Goal: Task Accomplishment & Management: Complete application form

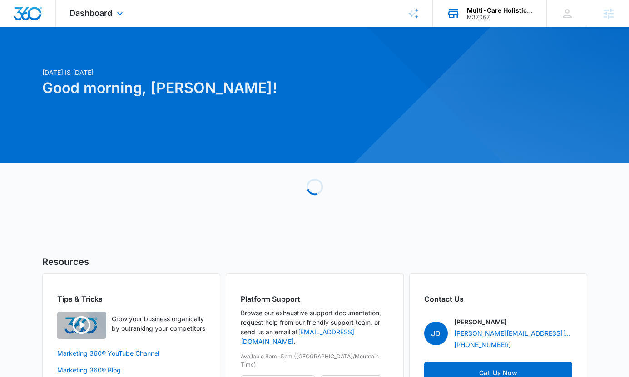
scroll to position [560, 0]
click at [498, 18] on div "M37067" at bounding box center [500, 17] width 66 height 6
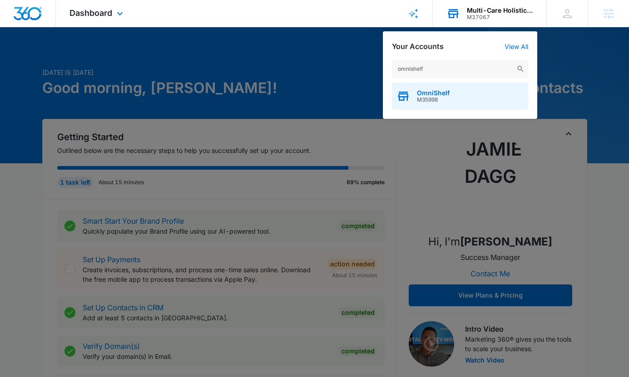
type input "omnishelf"
click at [459, 99] on div "OmniShelf M35998" at bounding box center [460, 96] width 136 height 27
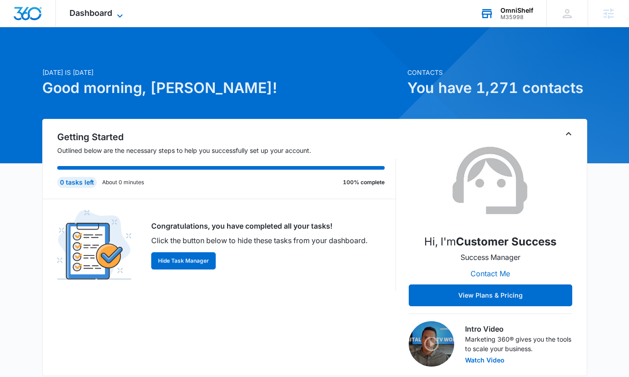
click at [108, 16] on span "Dashboard" at bounding box center [90, 13] width 43 height 10
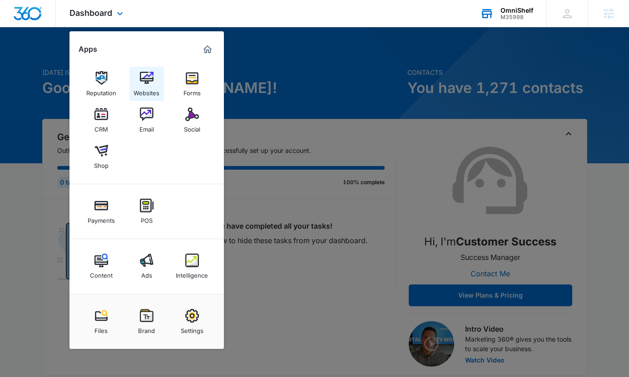
click at [147, 82] on img at bounding box center [147, 78] width 14 height 14
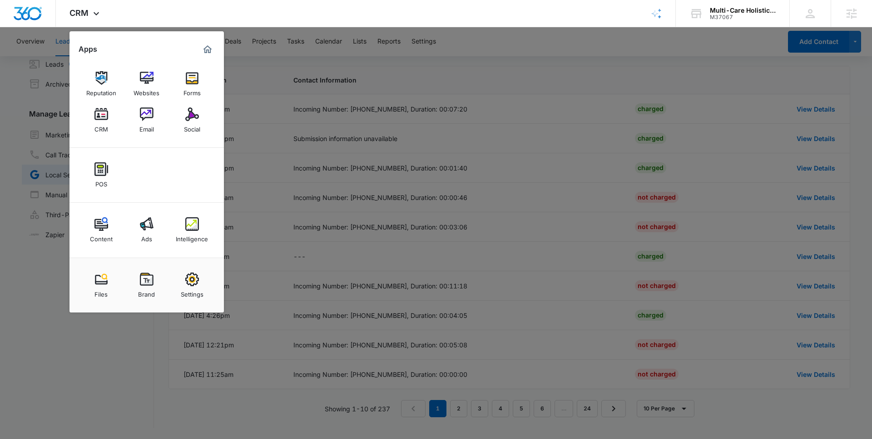
scroll to position [498, 0]
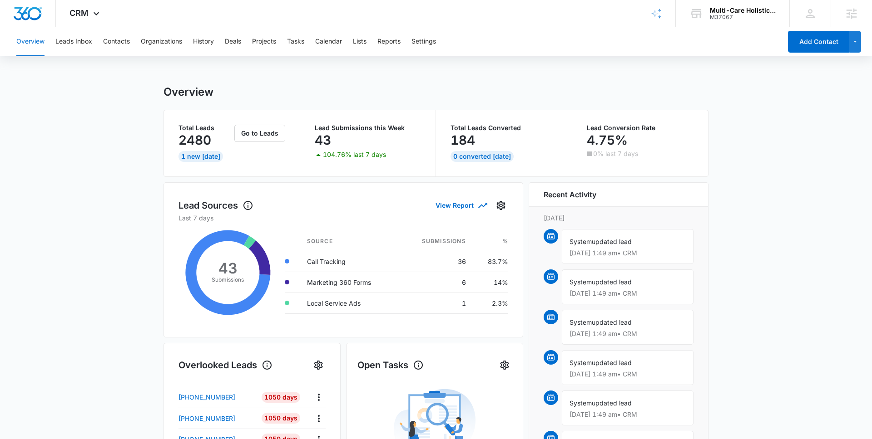
scroll to position [507, 0]
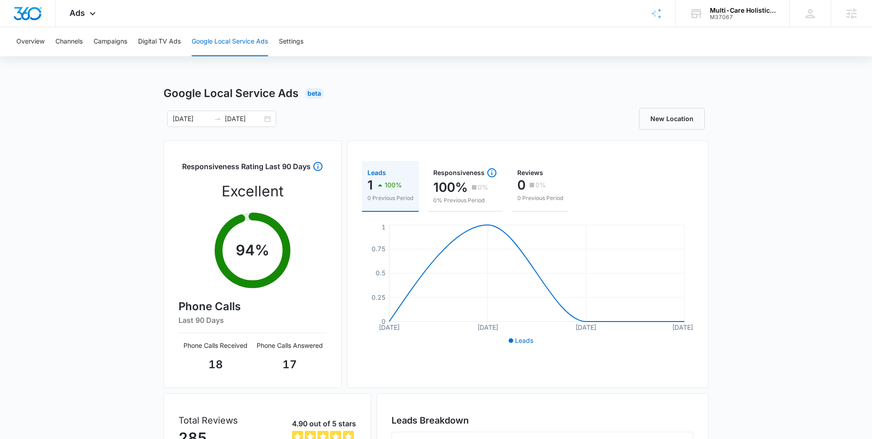
scroll to position [118, 0]
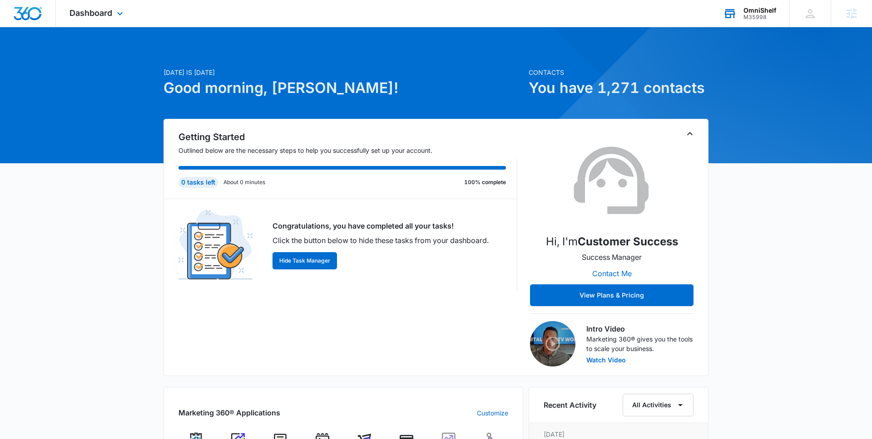
click at [747, 15] on div "M35998" at bounding box center [759, 17] width 33 height 6
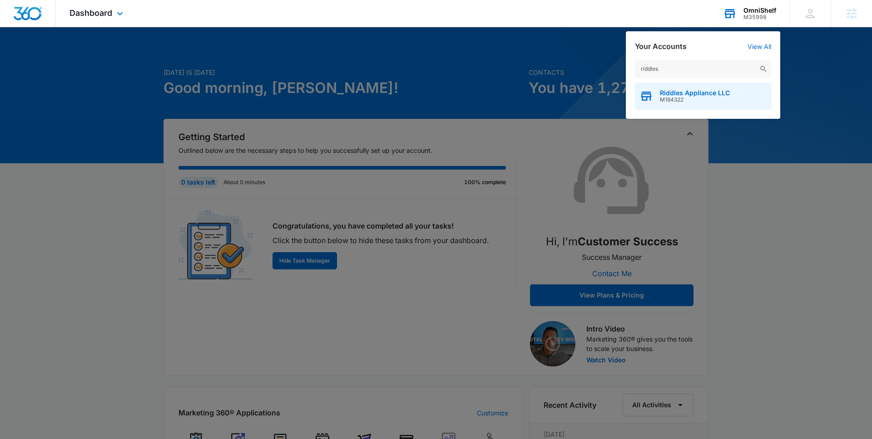
type input "riddles"
click at [668, 97] on span "M184322" at bounding box center [695, 100] width 70 height 6
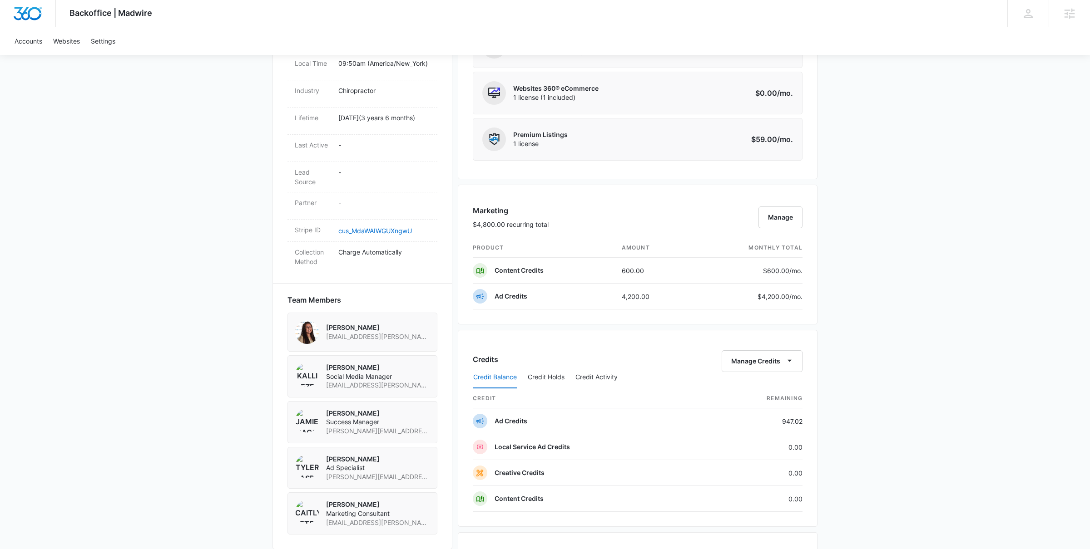
scroll to position [445, 0]
click at [777, 220] on button "Manage" at bounding box center [780, 217] width 44 height 22
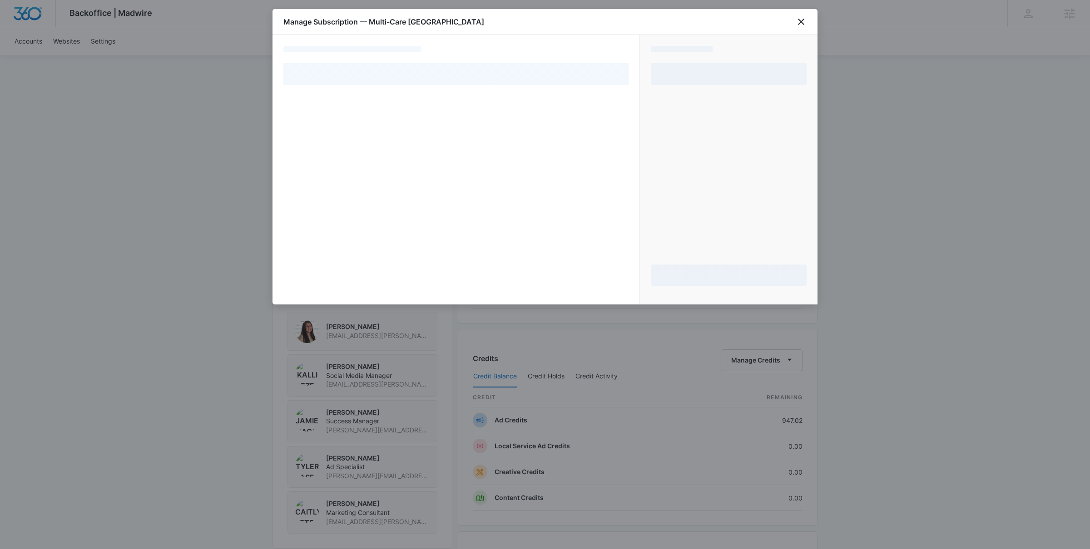
select select "pm_1R0OgkA4n8RTgNjU74MbFFcB"
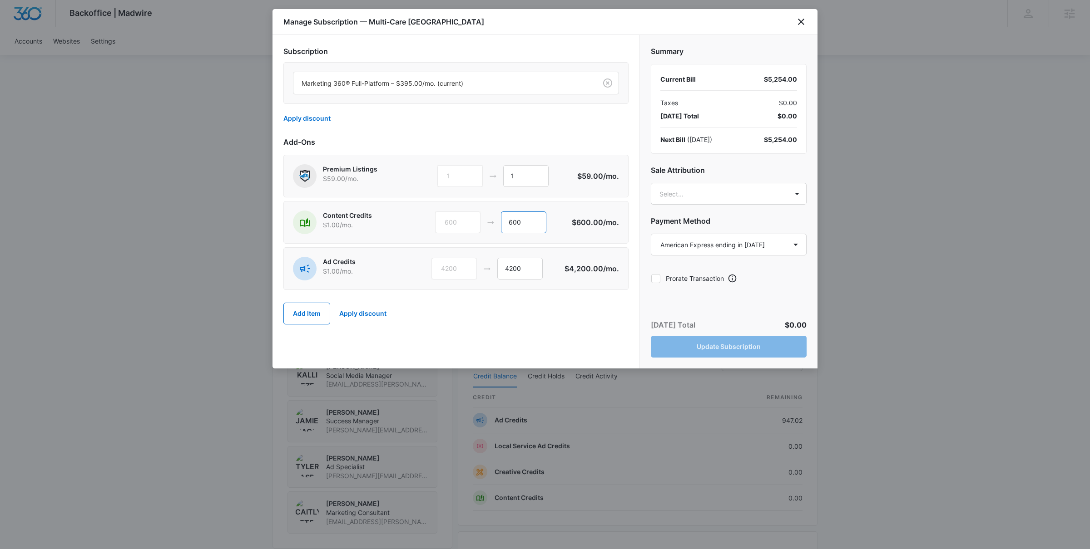
type textarea "0"
drag, startPoint x: 526, startPoint y: 225, endPoint x: 499, endPoint y: 223, distance: 27.3
click at [500, 224] on div "600 600" at bounding box center [503, 223] width 137 height 22
type input "0"
click at [513, 270] on input "4200" at bounding box center [519, 269] width 45 height 22
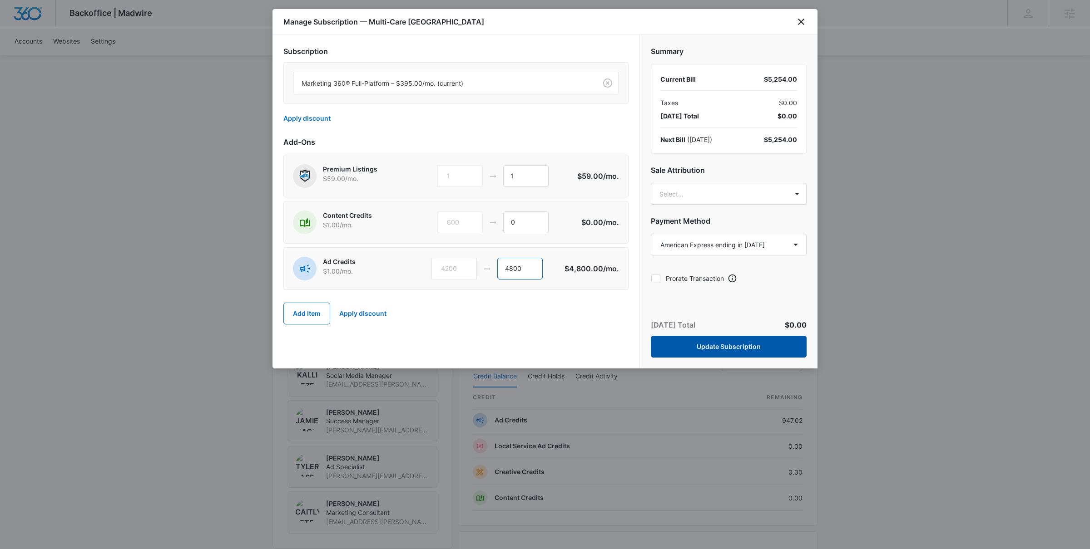
type input "4800"
click at [725, 347] on button "Update Subscription" at bounding box center [729, 347] width 156 height 22
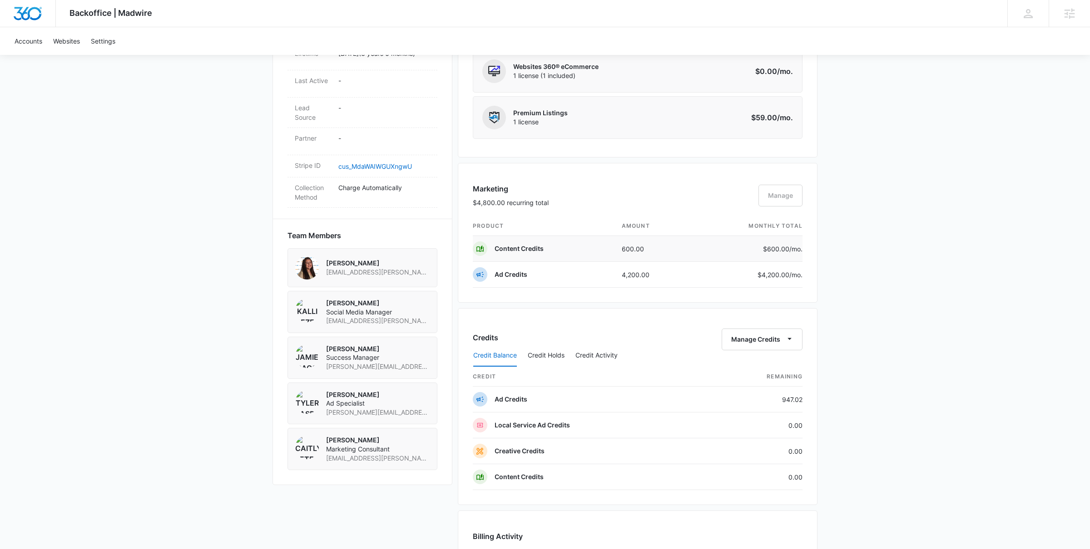
scroll to position [517, 0]
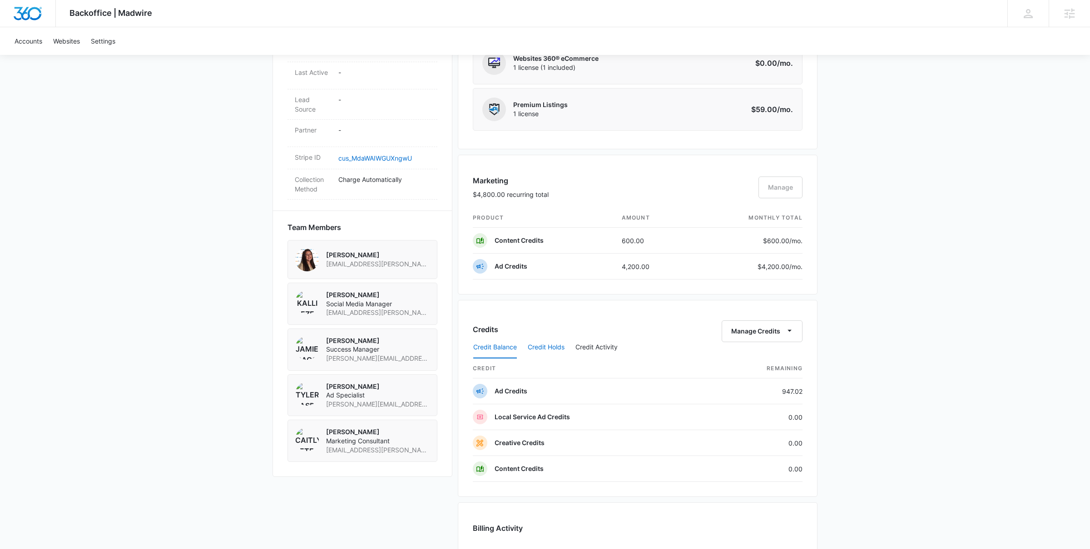
click at [552, 347] on button "Credit Holds" at bounding box center [546, 348] width 37 height 22
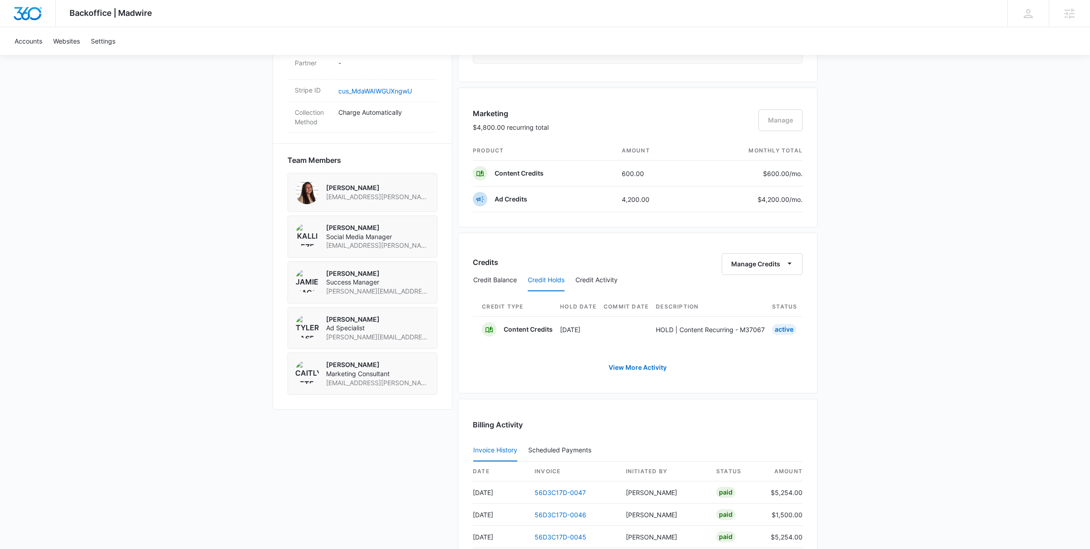
scroll to position [615, 0]
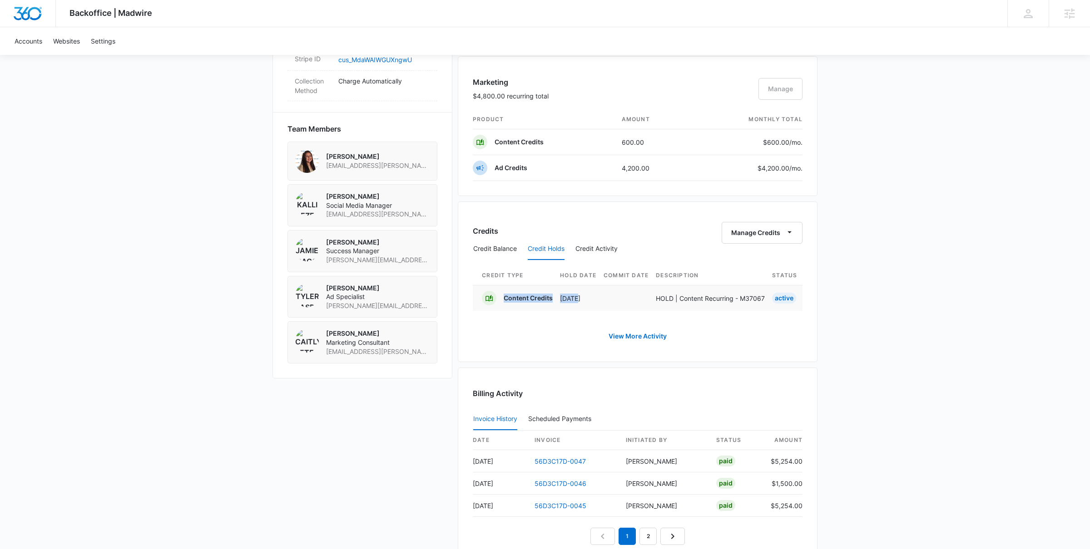
drag, startPoint x: 591, startPoint y: 298, endPoint x: 504, endPoint y: 298, distance: 87.2
click at [504, 298] on tr "Content Credits Sep 8 HOLD | Content Recurring - M37067 Active Enabled Enabled …" at bounding box center [819, 298] width 693 height 26
click at [504, 298] on p "Content Credits" at bounding box center [527, 298] width 49 height 9
drag, startPoint x: 503, startPoint y: 301, endPoint x: 580, endPoint y: 301, distance: 77.2
click at [580, 301] on tr "Content Credits Sep 8 HOLD | Content Recurring - M37067 Active Enabled Enabled …" at bounding box center [819, 298] width 693 height 26
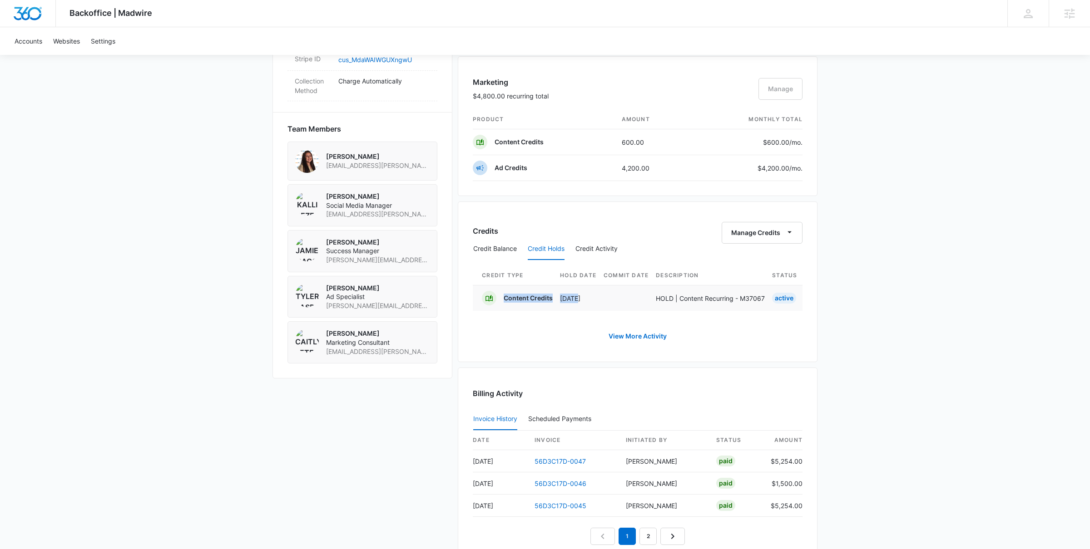
click at [580, 301] on p "Sep 8" at bounding box center [578, 299] width 36 height 10
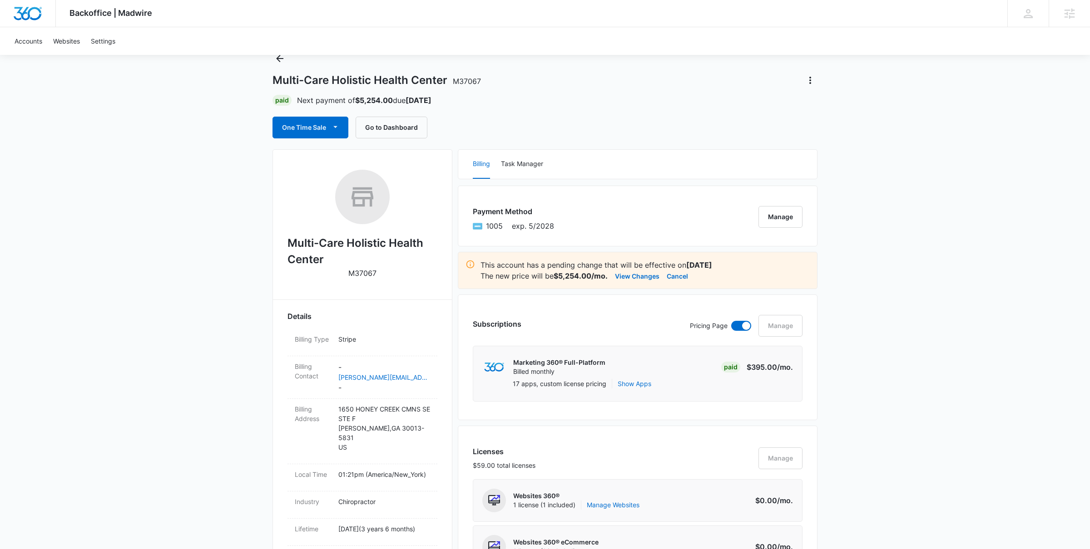
scroll to position [0, 0]
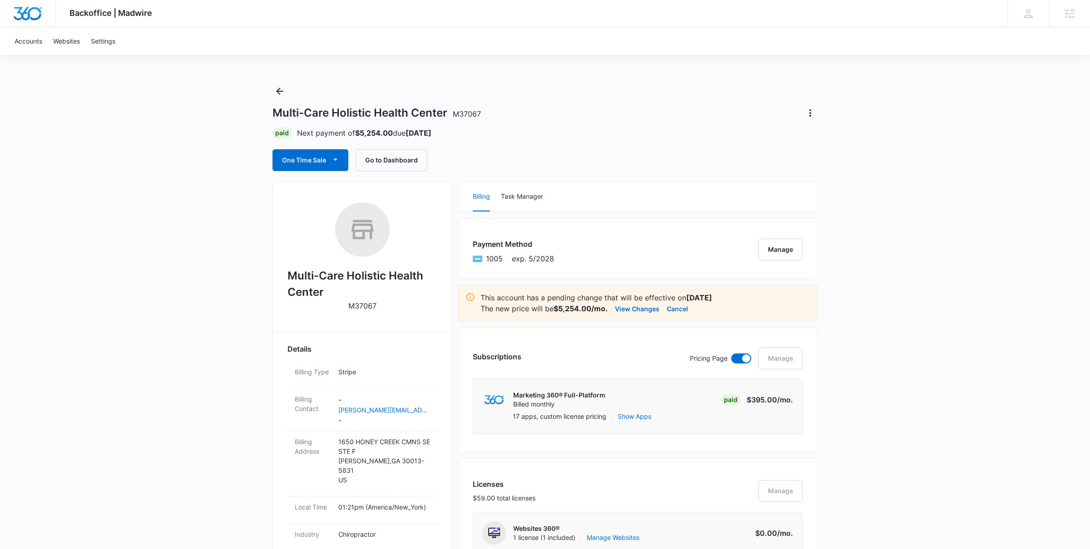
click at [460, 114] on span "M37067" at bounding box center [467, 113] width 28 height 9
drag, startPoint x: 453, startPoint y: 114, endPoint x: 479, endPoint y: 117, distance: 26.9
click at [480, 116] on span "M37067" at bounding box center [467, 113] width 28 height 9
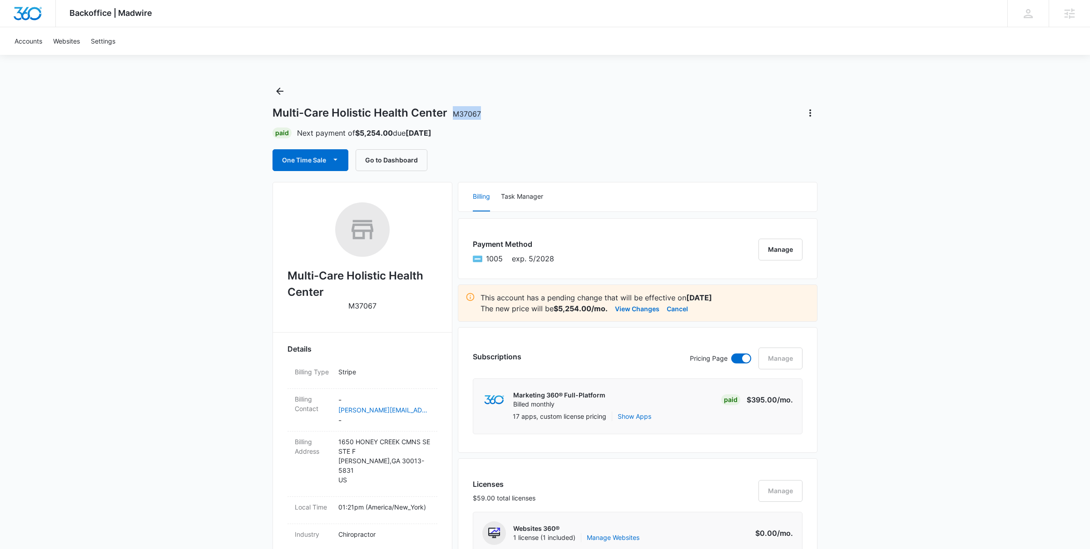
copy span "M37067"
click at [448, 111] on h1 "Multi-Care Holistic Health Center M37067" at bounding box center [376, 113] width 208 height 14
drag, startPoint x: 448, startPoint y: 110, endPoint x: 274, endPoint y: 117, distance: 174.0
click at [274, 117] on h1 "Multi-Care Holistic Health Center M37067" at bounding box center [376, 113] width 208 height 14
copy h1 "Multi-Care Holistic Health Center"
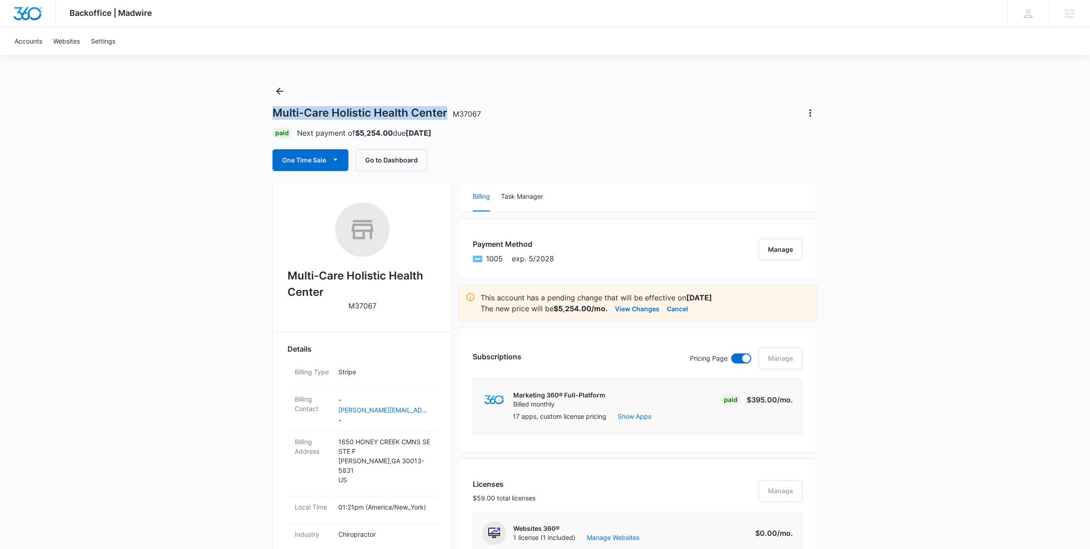
scroll to position [386, 0]
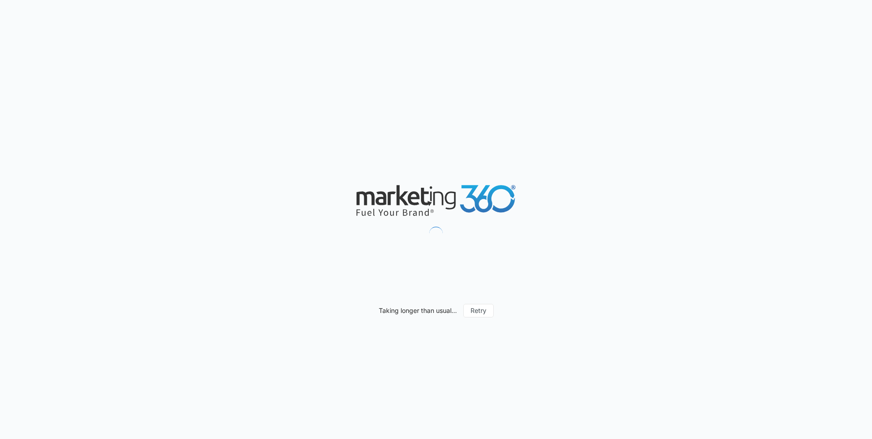
scroll to position [507, 0]
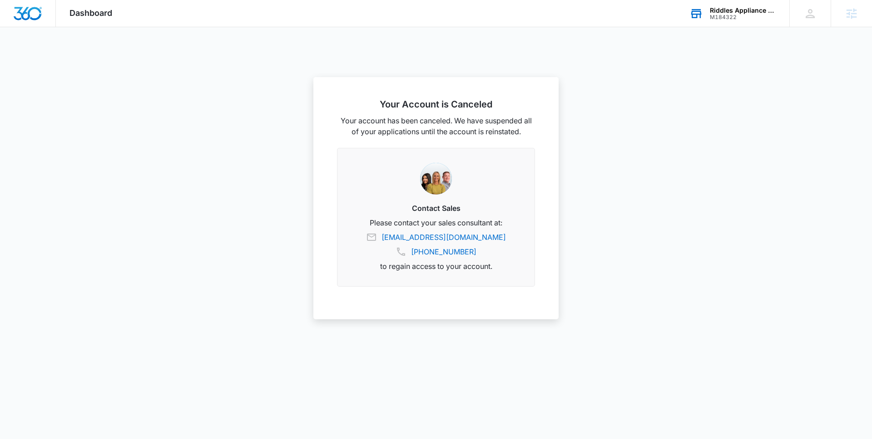
click at [706, 14] on div "Riddles Appliance LLC M184322 Your Accounts View All" at bounding box center [732, 13] width 113 height 27
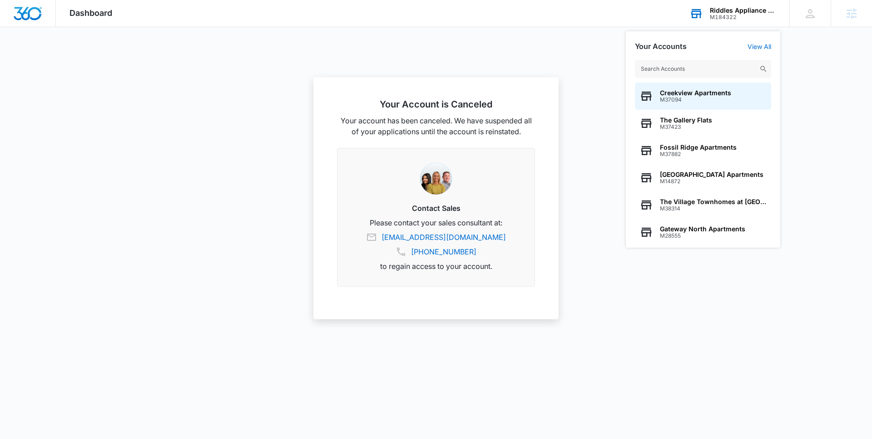
click at [681, 68] on input "text" at bounding box center [703, 69] width 136 height 18
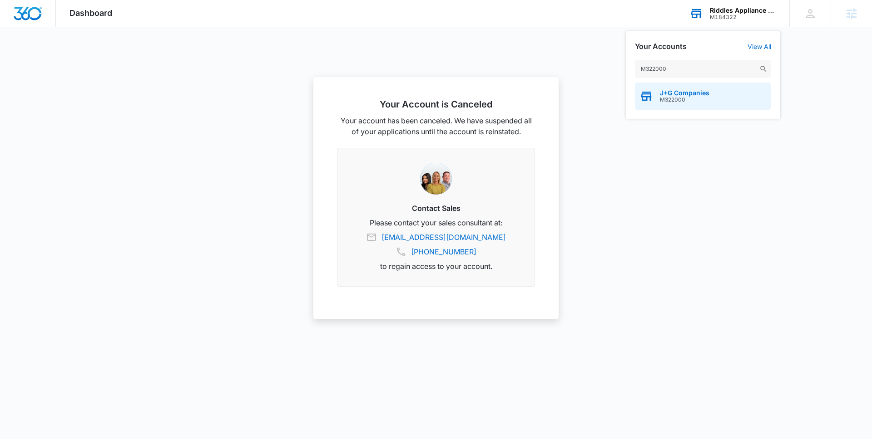
type input "M322000"
click at [680, 99] on span "M322000" at bounding box center [684, 100] width 49 height 6
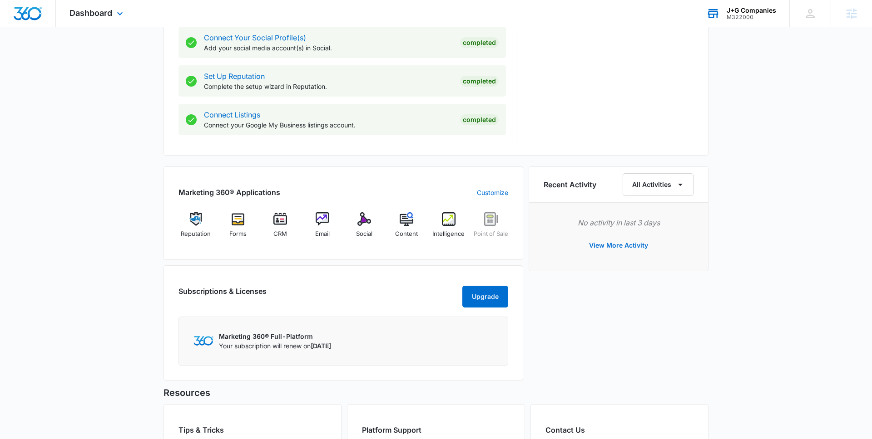
scroll to position [431, 0]
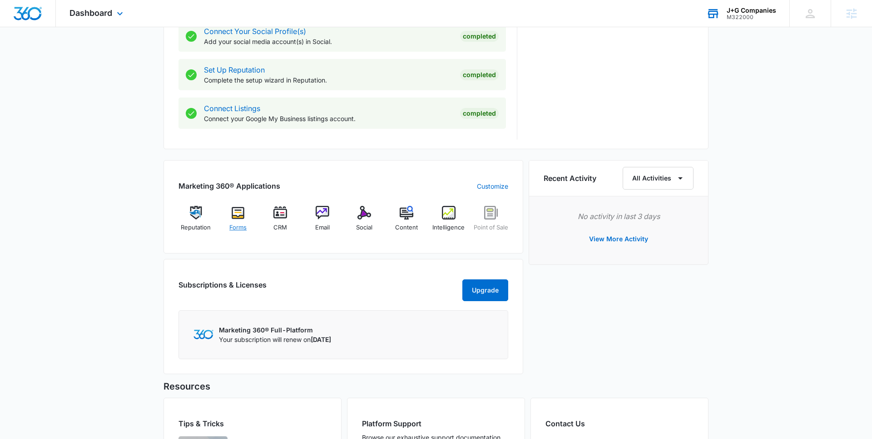
click at [244, 220] on div "Forms" at bounding box center [238, 222] width 35 height 33
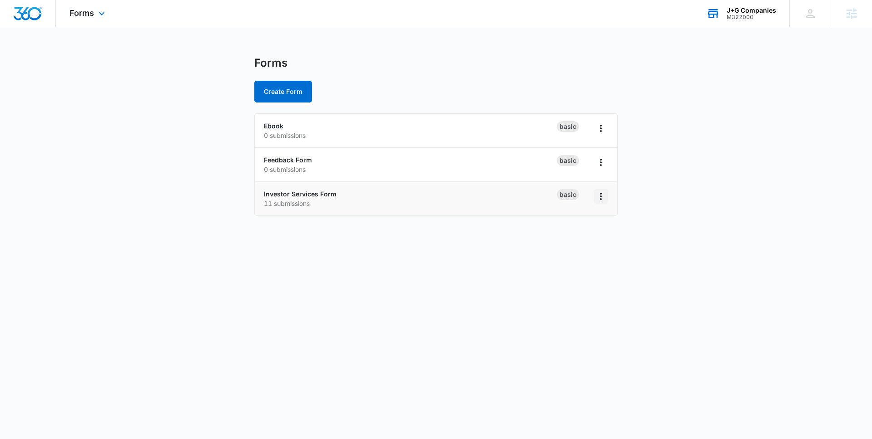
click at [599, 196] on icon "Overflow Menu" at bounding box center [600, 196] width 11 height 11
click at [577, 235] on div "Duplicate" at bounding box center [571, 235] width 28 height 6
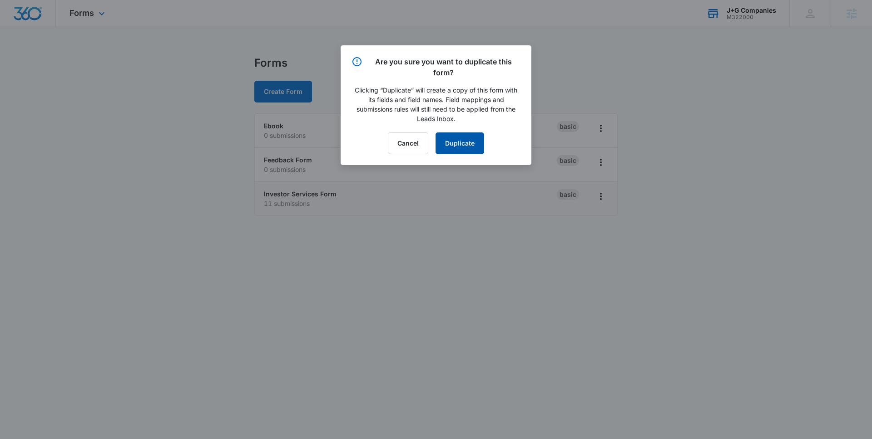
click at [472, 146] on button "Duplicate" at bounding box center [459, 144] width 49 height 22
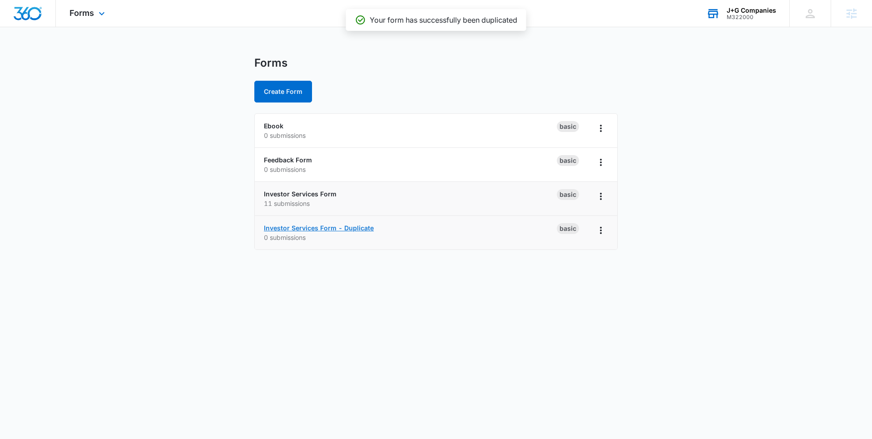
click at [352, 227] on link "Investor Services Form - Duplicate" at bounding box center [319, 228] width 110 height 8
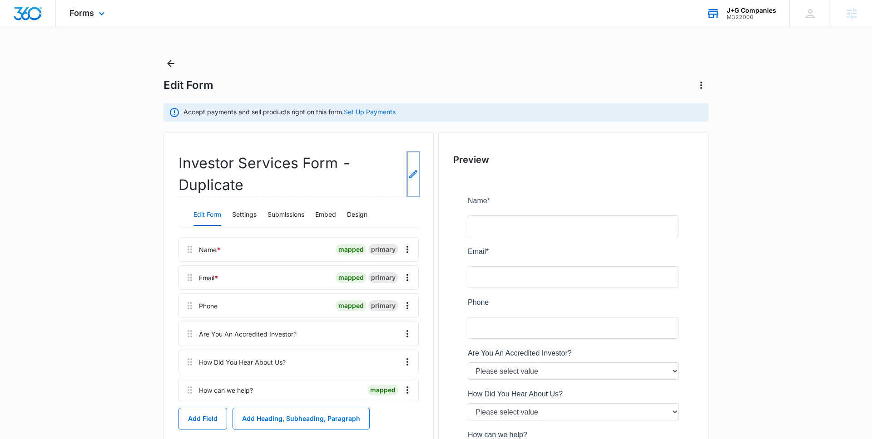
click at [413, 178] on icon "Edit Form Name" at bounding box center [413, 174] width 11 height 11
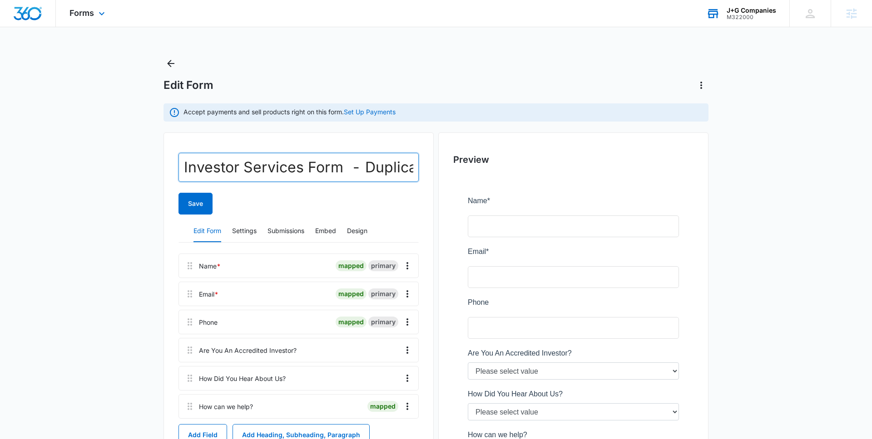
click at [242, 169] on input "Investor Services Form - Duplicate" at bounding box center [298, 167] width 240 height 29
type textarea "Investor Services Form - Duplicate"
click at [242, 169] on input "Investor Services Form - Duplicate" at bounding box center [298, 167] width 240 height 29
paste input "vy Green Landing Page Form"
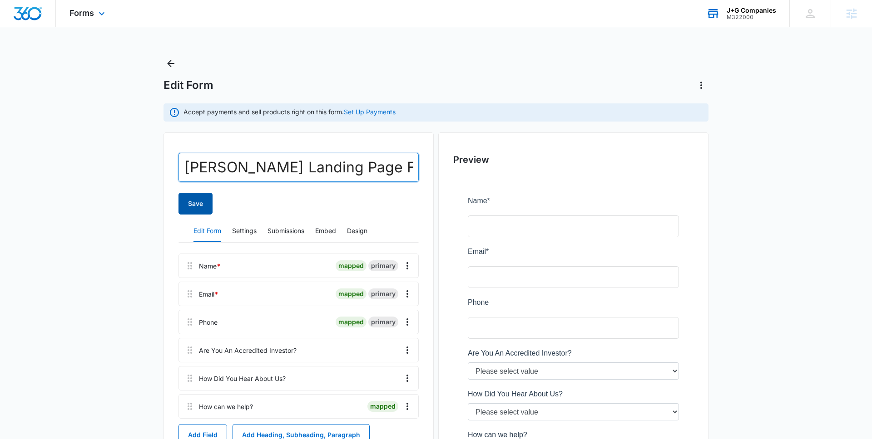
type input "[PERSON_NAME] Landing Page Form"
click at [199, 204] on button "Save" at bounding box center [195, 204] width 34 height 22
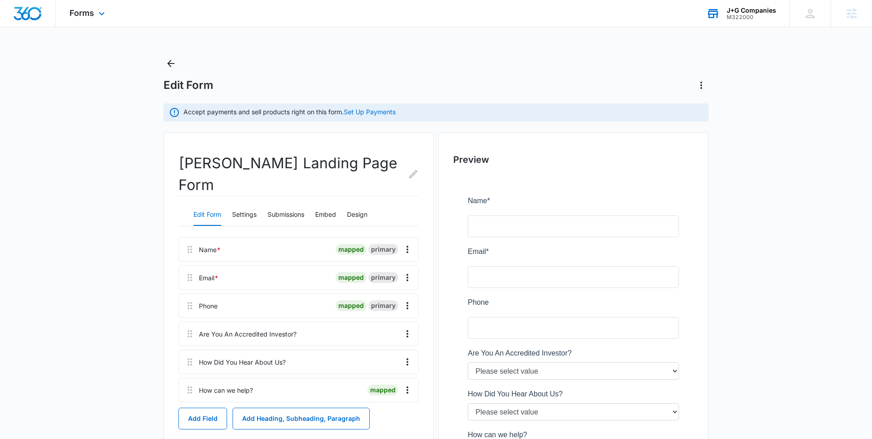
click at [442, 175] on div "Preview" at bounding box center [573, 348] width 270 height 430
click at [323, 204] on button "Embed" at bounding box center [325, 215] width 21 height 22
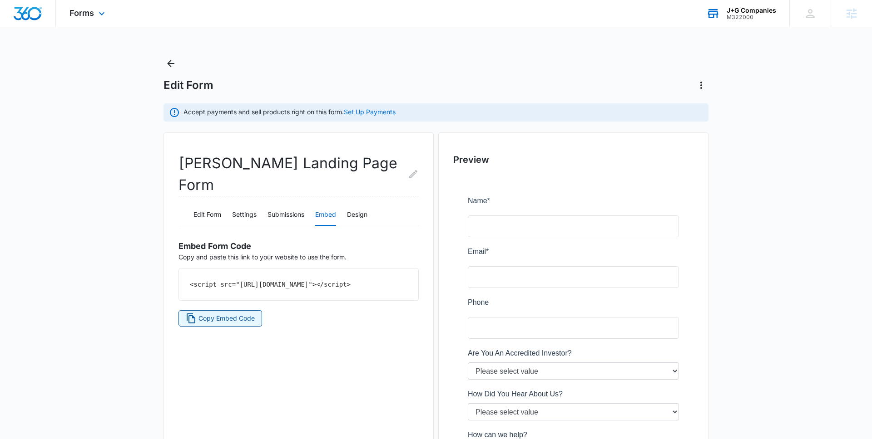
click at [246, 312] on button "Copy Embed Code" at bounding box center [220, 319] width 84 height 16
click at [105, 17] on icon at bounding box center [101, 15] width 11 height 11
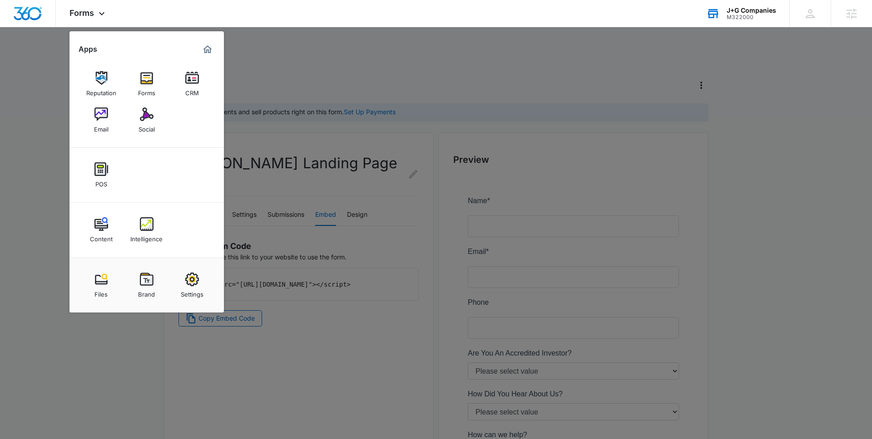
click at [638, 120] on div at bounding box center [436, 219] width 872 height 439
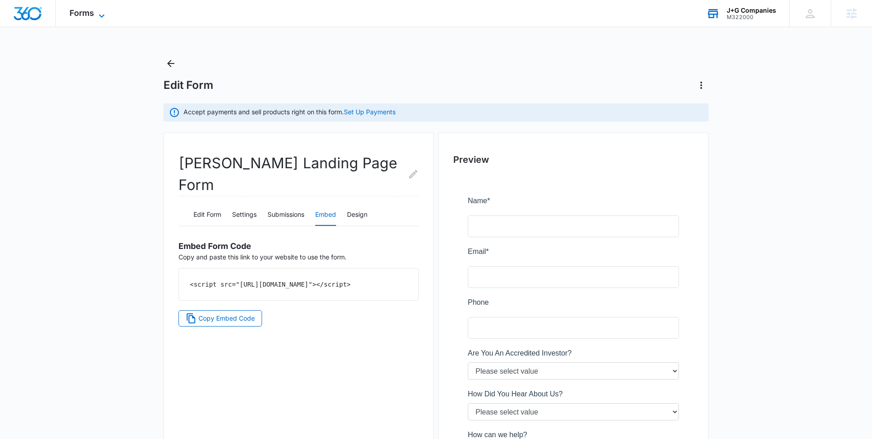
click at [93, 12] on span "Forms" at bounding box center [81, 13] width 25 height 10
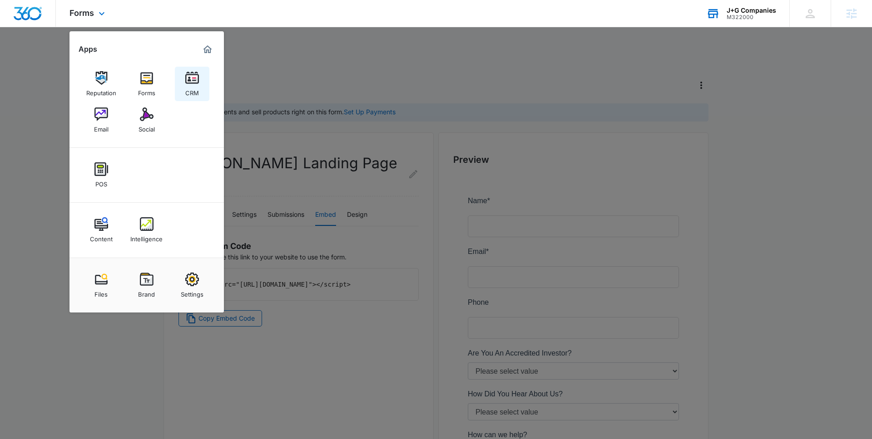
click at [189, 81] on img at bounding box center [192, 78] width 14 height 14
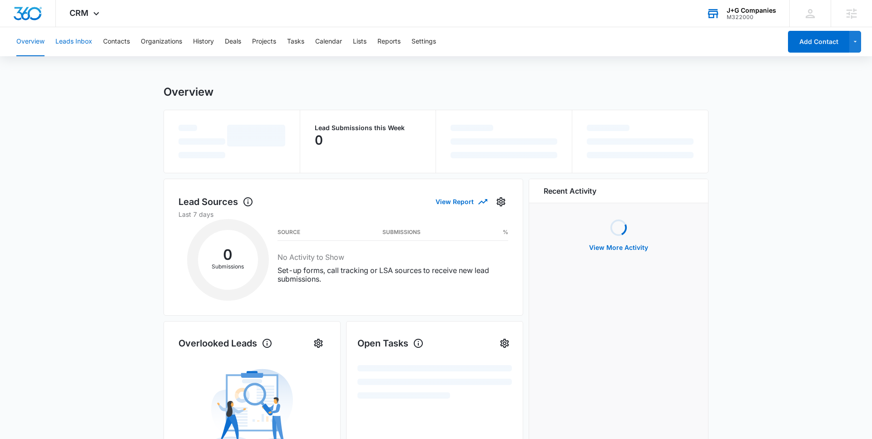
click at [70, 43] on button "Leads Inbox" at bounding box center [73, 41] width 37 height 29
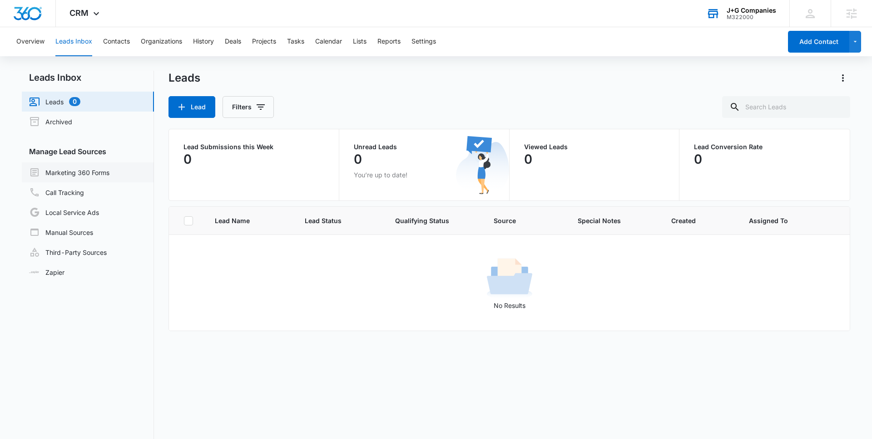
click at [95, 173] on link "Marketing 360 Forms" at bounding box center [69, 172] width 80 height 11
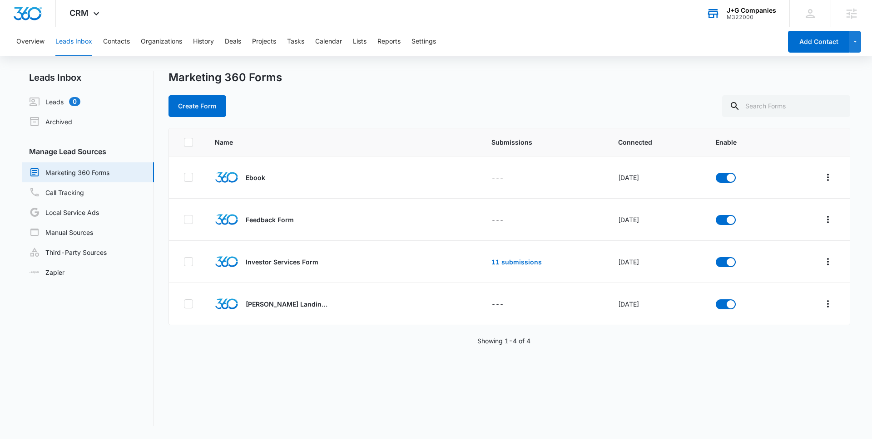
scroll to position [498, 0]
click at [831, 303] on icon "Overflow Menu" at bounding box center [827, 304] width 11 height 11
click at [779, 357] on div "Field Mapping" at bounding box center [786, 357] width 51 height 6
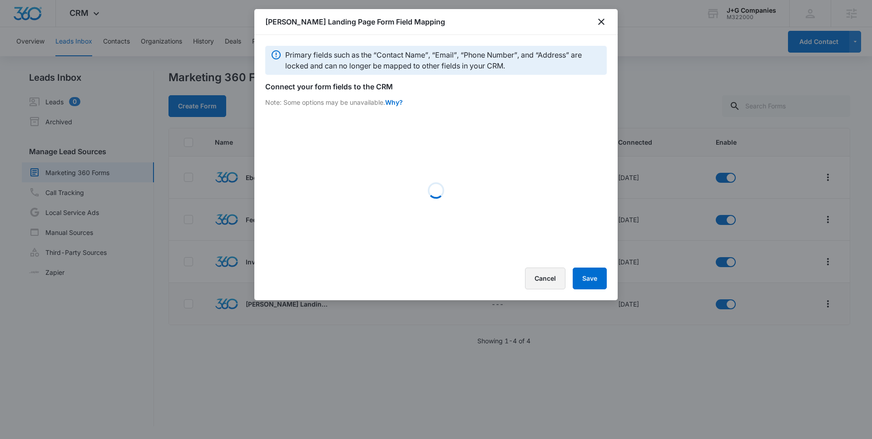
click at [542, 284] on button "Cancel" at bounding box center [545, 279] width 40 height 22
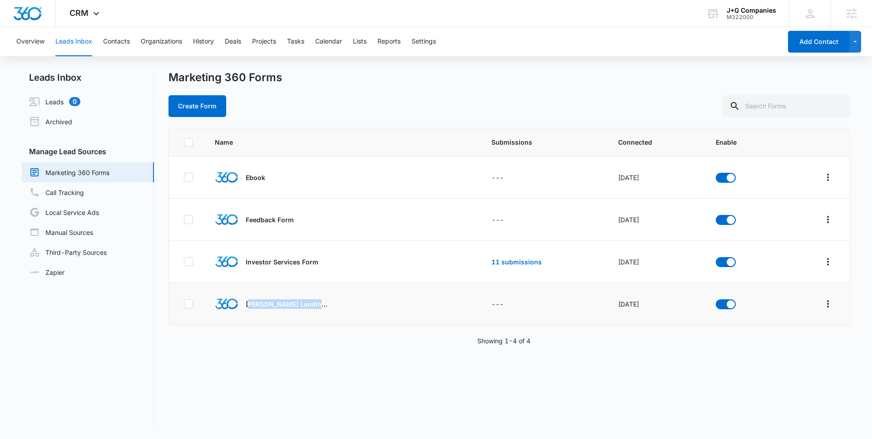
drag, startPoint x: 247, startPoint y: 307, endPoint x: 297, endPoint y: 310, distance: 50.9
click at [297, 310] on div "[PERSON_NAME] Landing Page Form" at bounding box center [321, 304] width 213 height 24
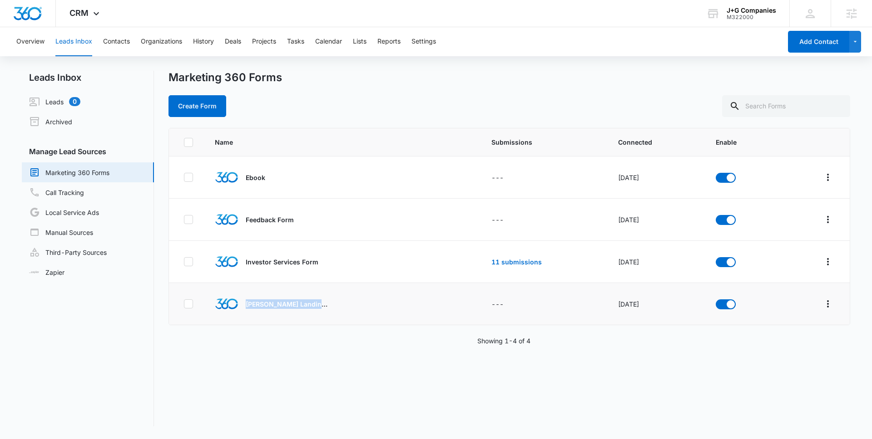
copy p "[PERSON_NAME] Landing Page Form"
click at [425, 45] on button "Settings" at bounding box center [423, 41] width 25 height 29
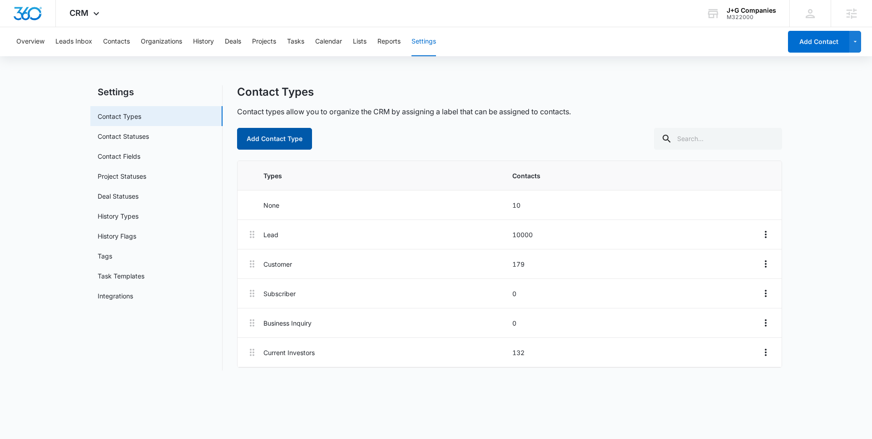
click at [279, 141] on button "Add Contact Type" at bounding box center [274, 139] width 75 height 22
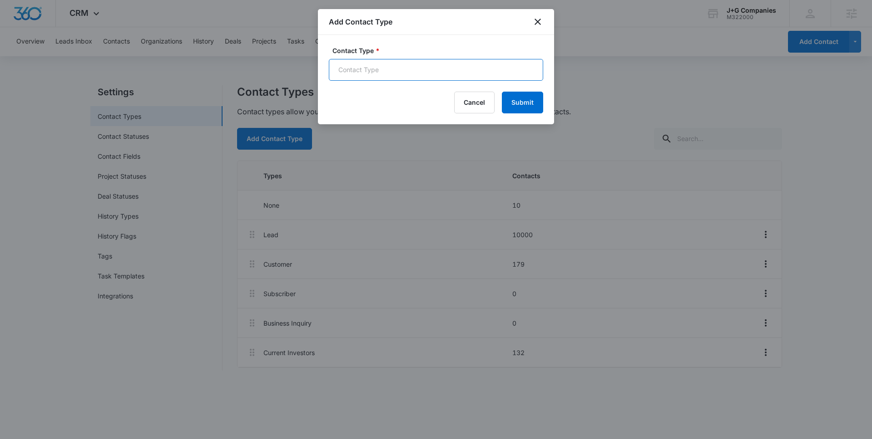
click at [395, 65] on input "Contact Type *" at bounding box center [436, 70] width 214 height 22
paste input "[PERSON_NAME] Landing Page Form"
drag, startPoint x: 370, startPoint y: 70, endPoint x: 447, endPoint y: 70, distance: 77.2
click at [447, 70] on input "[PERSON_NAME] Landing Page Form" at bounding box center [436, 70] width 214 height 22
type input "Ivy Green"
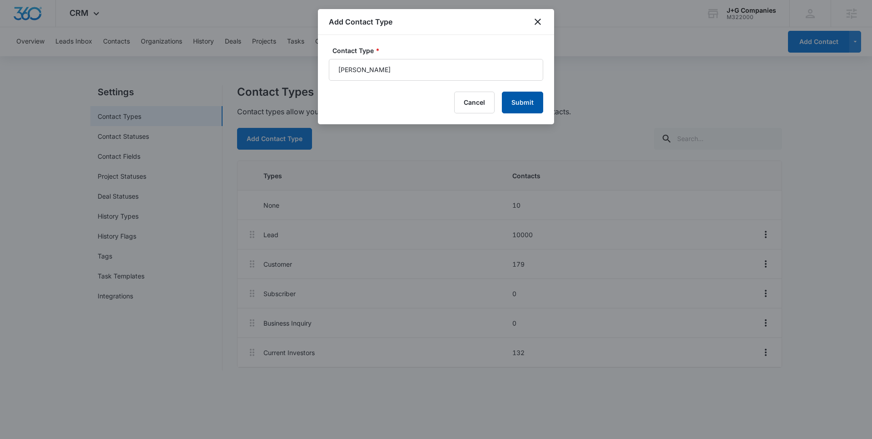
click at [530, 102] on button "Submit" at bounding box center [522, 103] width 41 height 22
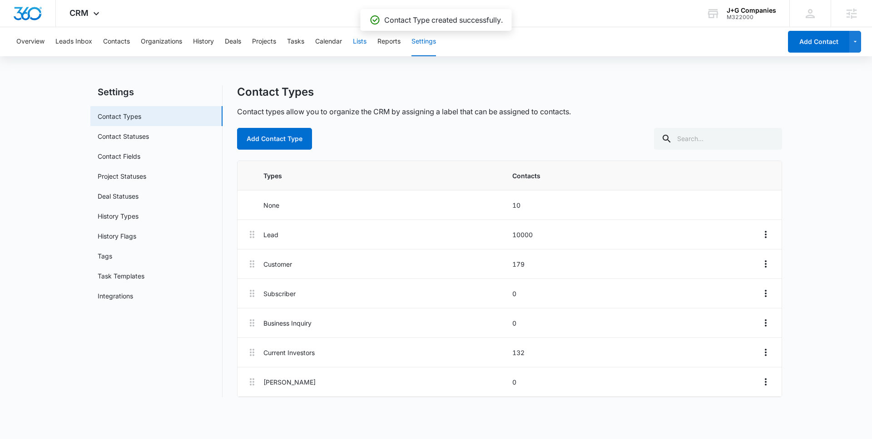
click at [365, 40] on button "Lists" at bounding box center [360, 41] width 14 height 29
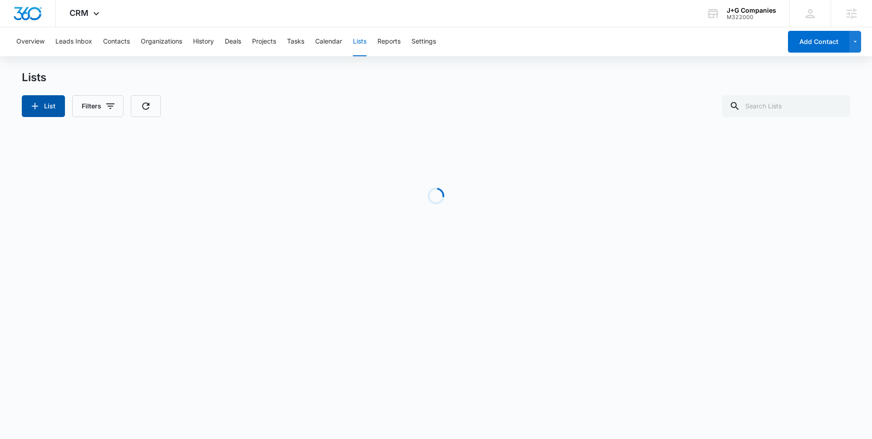
click at [51, 109] on button "List" at bounding box center [43, 106] width 43 height 22
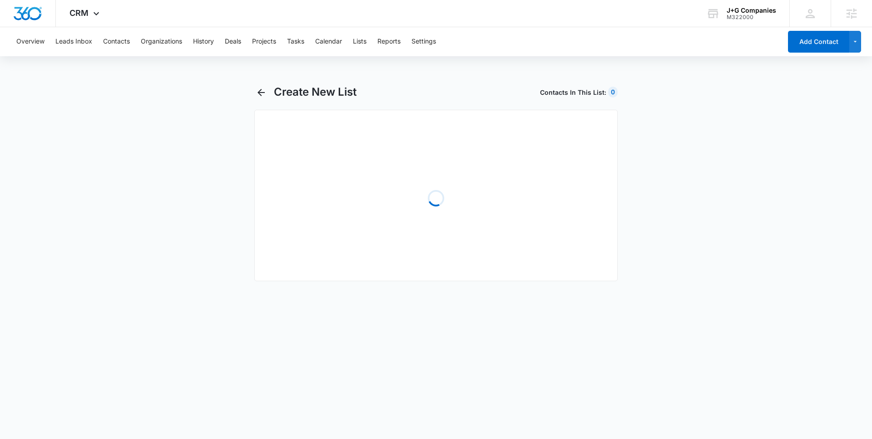
select select "31"
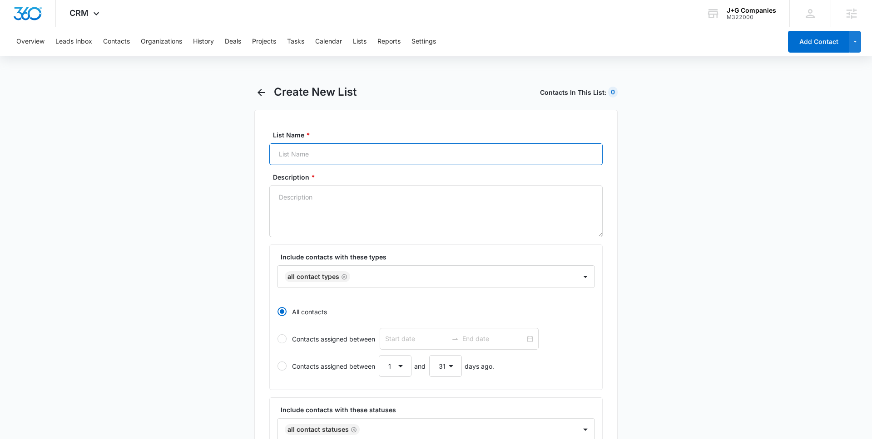
click at [301, 152] on input "List Name *" at bounding box center [435, 154] width 333 height 22
paste input "[PERSON_NAME] Landing Page Form"
type input "[PERSON_NAME] Landing Page Form"
click at [304, 201] on textarea "Description *" at bounding box center [435, 212] width 333 height 52
paste textarea "[PERSON_NAME] Landing Page Form"
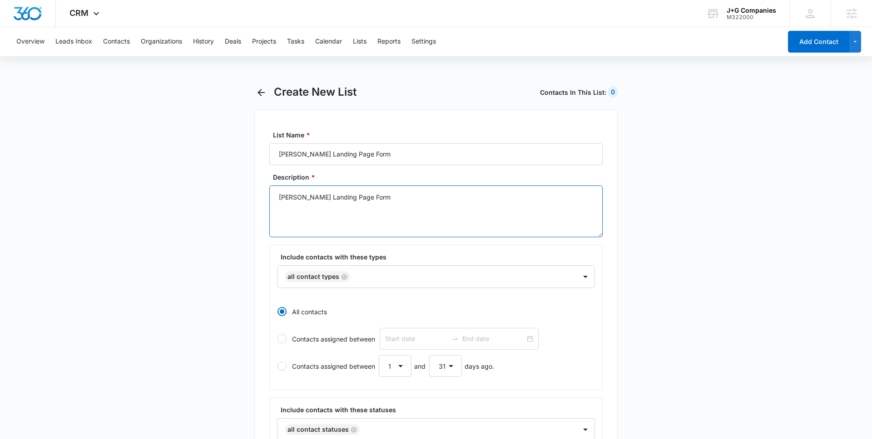
drag, startPoint x: 379, startPoint y: 197, endPoint x: 308, endPoint y: 199, distance: 70.9
click at [308, 199] on textarea "[PERSON_NAME] Landing Page Form" at bounding box center [435, 212] width 333 height 52
click at [346, 280] on icon "Remove All Contact Types" at bounding box center [344, 277] width 6 height 7
type textarea "Ivy Green Contacts"
click at [345, 280] on div at bounding box center [425, 276] width 279 height 11
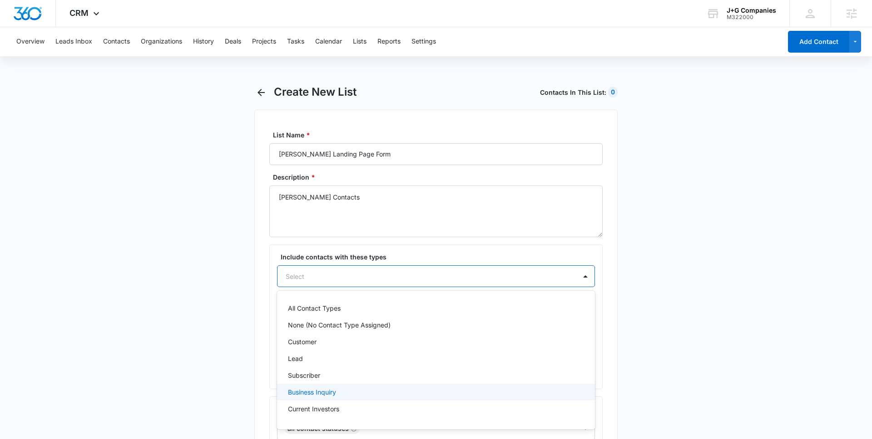
scroll to position [14, 0]
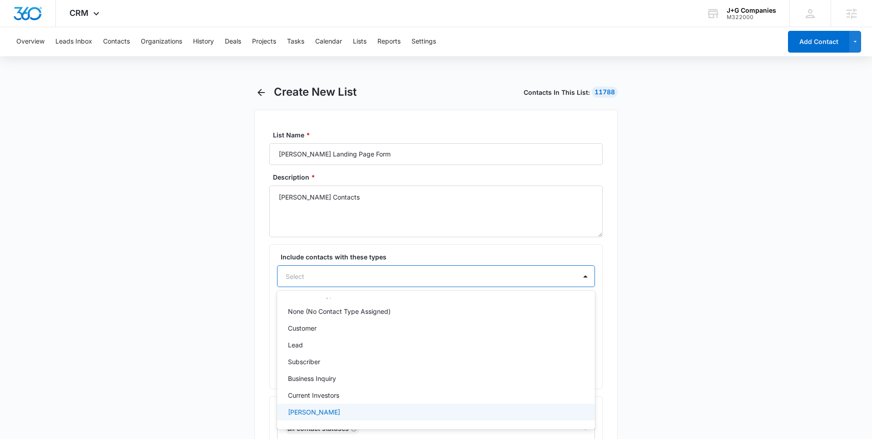
click at [312, 409] on p "Ivy Green" at bounding box center [314, 413] width 52 height 10
click at [230, 332] on main "Create New List Contacts In This List : 11788 List Name * Ivy Green Landing Pag…" at bounding box center [436, 425] width 872 height 681
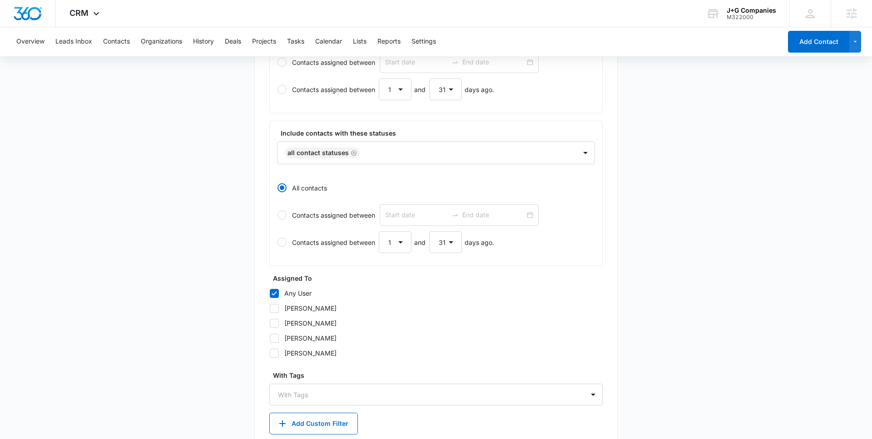
scroll to position [327, 0]
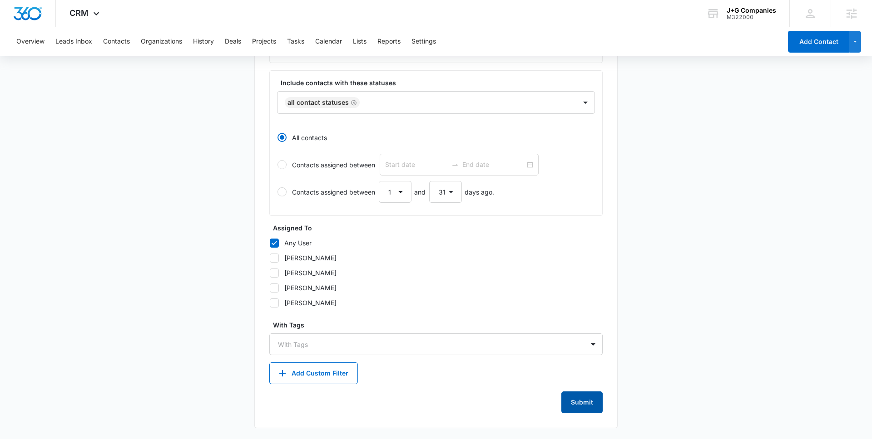
click at [589, 406] on button "Submit" at bounding box center [581, 403] width 41 height 22
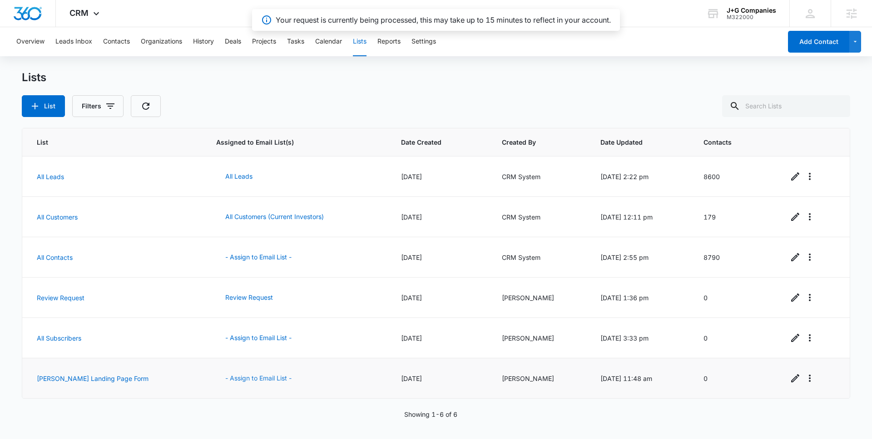
click at [237, 378] on button "- Assign to Email List -" at bounding box center [258, 379] width 84 height 22
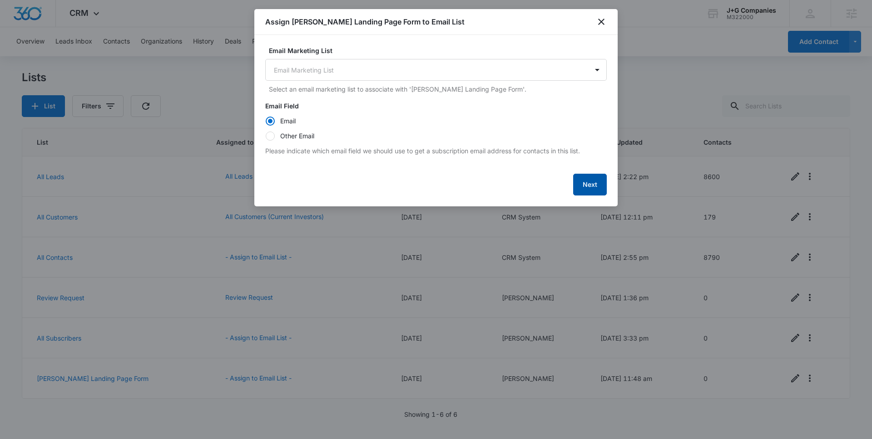
click at [591, 187] on button "Next" at bounding box center [590, 185] width 34 height 22
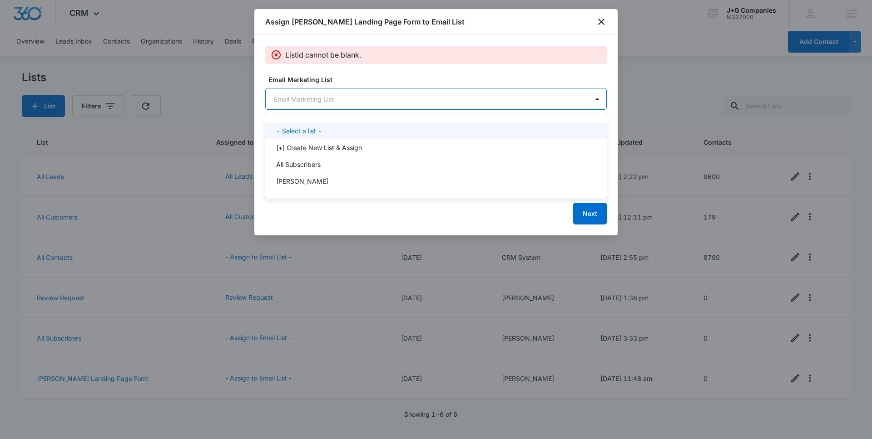
click at [459, 103] on body "CRM Apps Reputation Forms CRM Email Social POS Content Intelligence Files Brand…" at bounding box center [436, 219] width 872 height 439
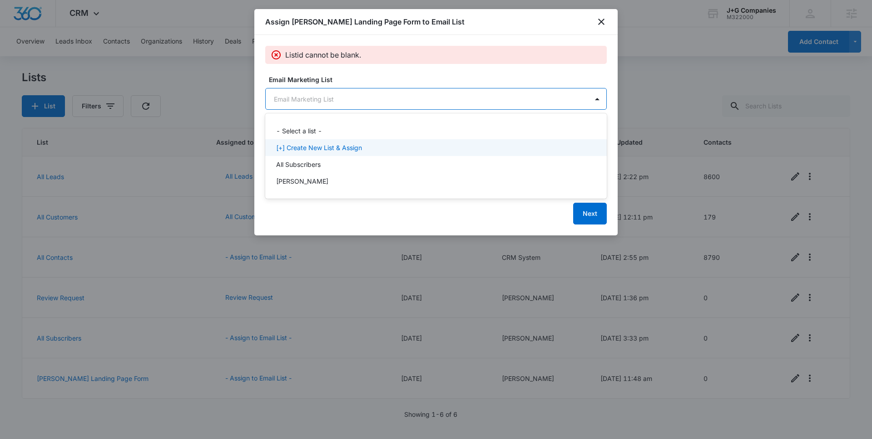
click at [433, 144] on div "[+] Create New List & Assign" at bounding box center [435, 148] width 318 height 10
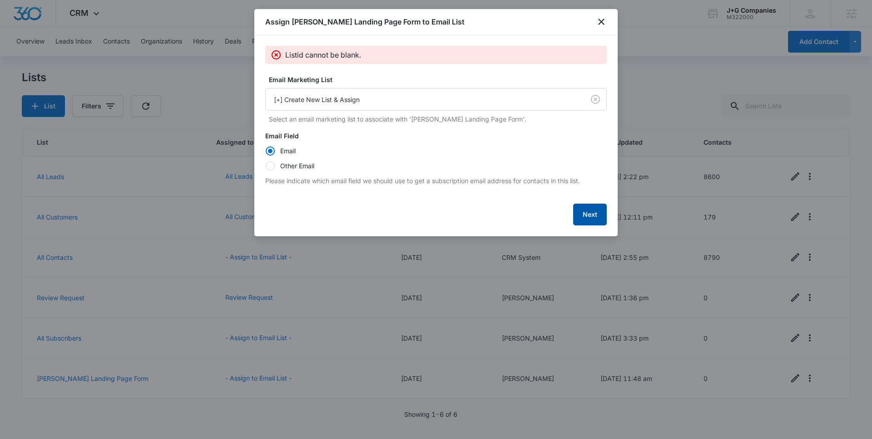
click at [588, 212] on button "Next" at bounding box center [590, 215] width 34 height 22
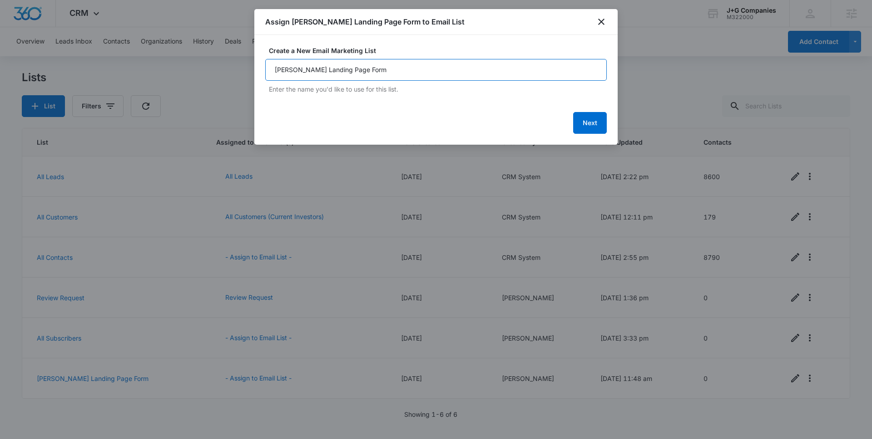
drag, startPoint x: 397, startPoint y: 69, endPoint x: 306, endPoint y: 74, distance: 91.0
click at [306, 74] on input "[PERSON_NAME] Landing Page Form" at bounding box center [435, 70] width 341 height 22
type input "[PERSON_NAME] Contact List"
click at [597, 124] on button "Next" at bounding box center [590, 123] width 34 height 22
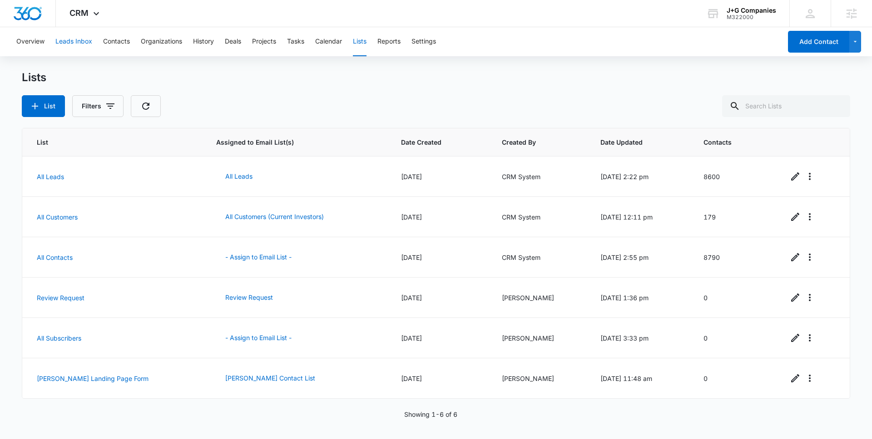
click at [56, 43] on button "Leads Inbox" at bounding box center [73, 41] width 37 height 29
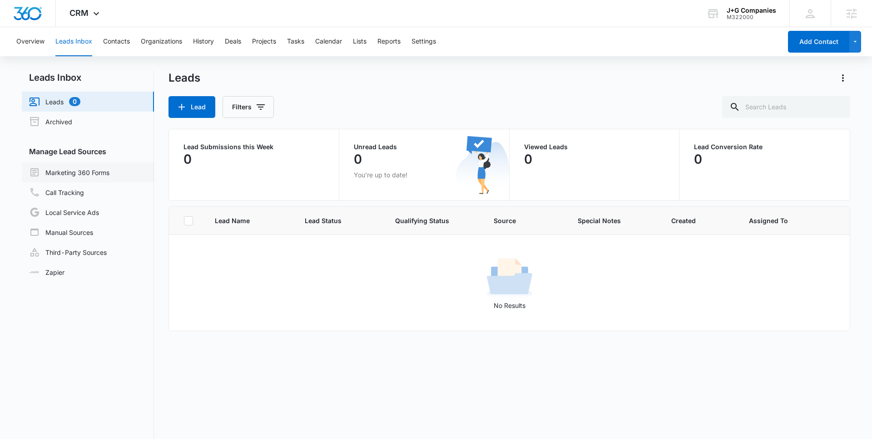
click at [96, 175] on link "Marketing 360 Forms" at bounding box center [69, 172] width 80 height 11
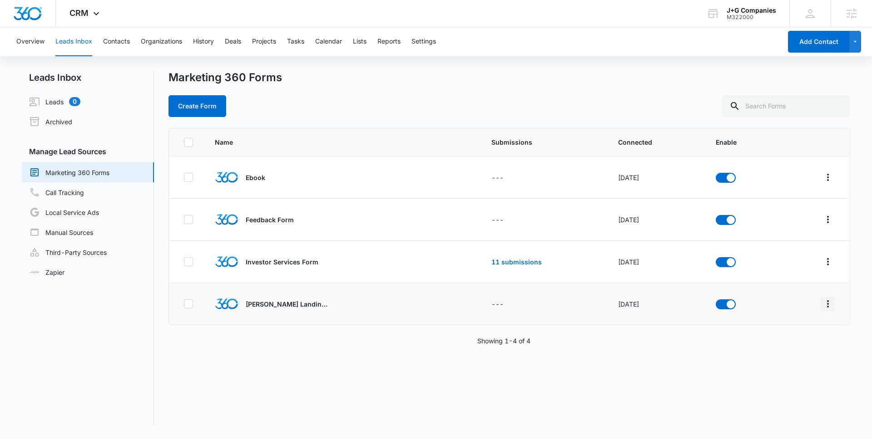
click at [827, 303] on icon "Overflow Menu" at bounding box center [827, 304] width 11 height 11
click at [784, 371] on div "Submission Rules" at bounding box center [786, 370] width 51 height 6
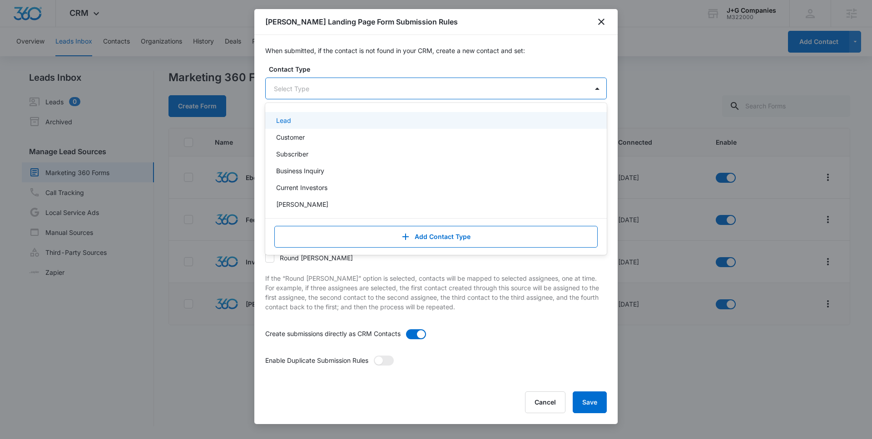
click at [386, 93] on div at bounding box center [425, 88] width 302 height 11
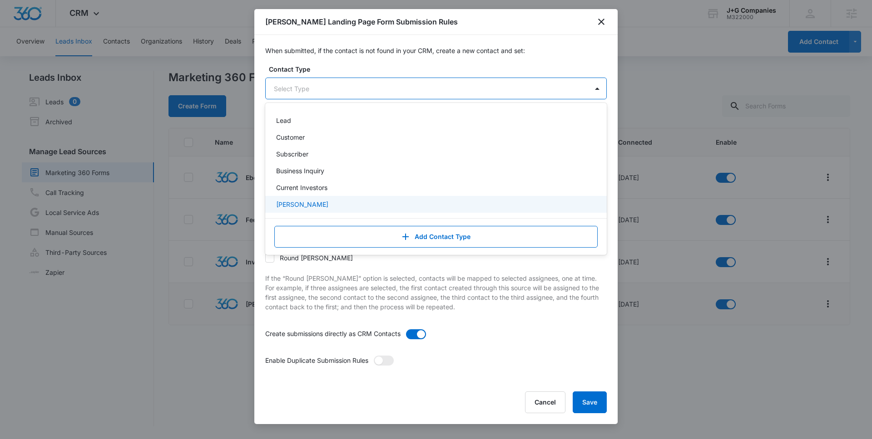
click at [335, 203] on div "Ivy Green" at bounding box center [435, 205] width 318 height 10
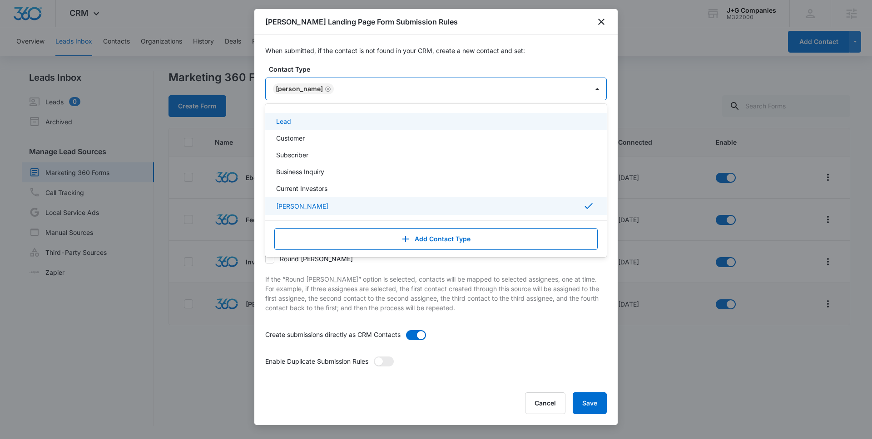
click at [451, 85] on div at bounding box center [456, 89] width 240 height 11
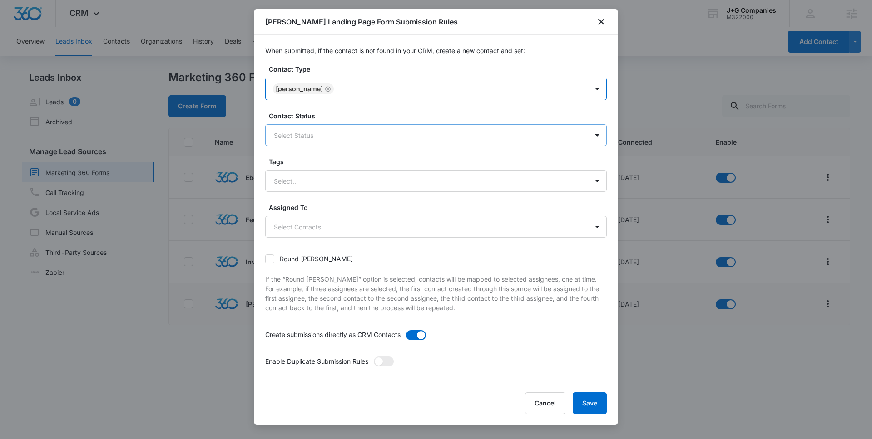
click at [401, 128] on div "Select Status" at bounding box center [427, 135] width 322 height 20
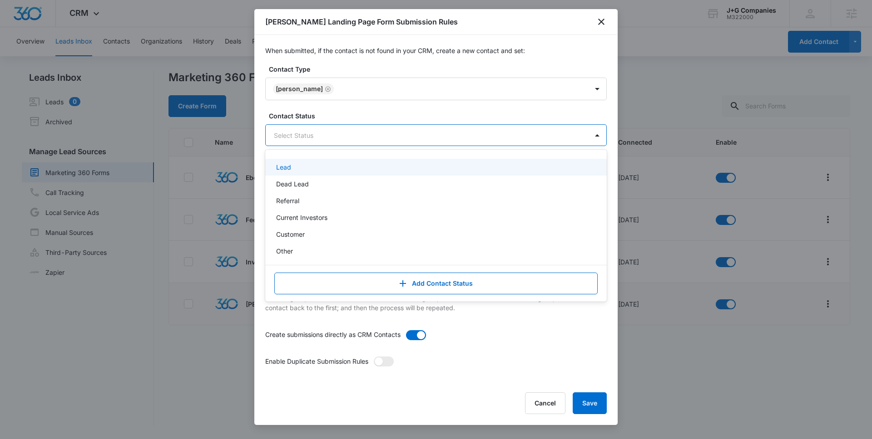
click at [353, 170] on div "Lead" at bounding box center [435, 168] width 318 height 10
click at [487, 134] on div at bounding box center [439, 135] width 274 height 11
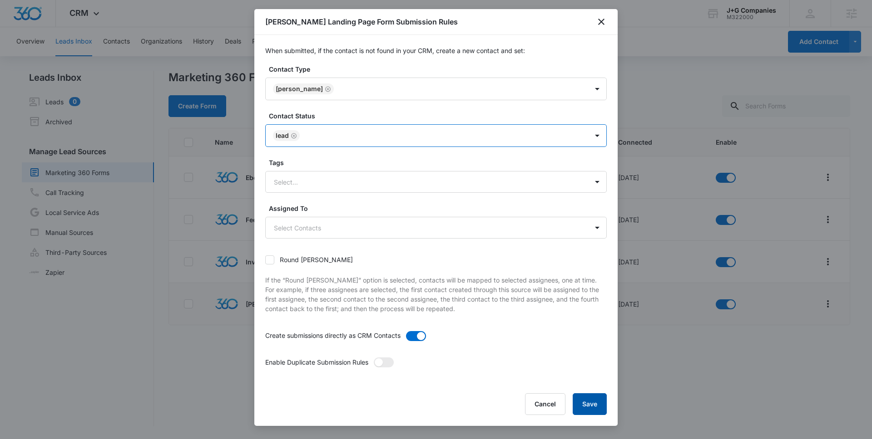
click at [588, 406] on button "Save" at bounding box center [589, 405] width 34 height 22
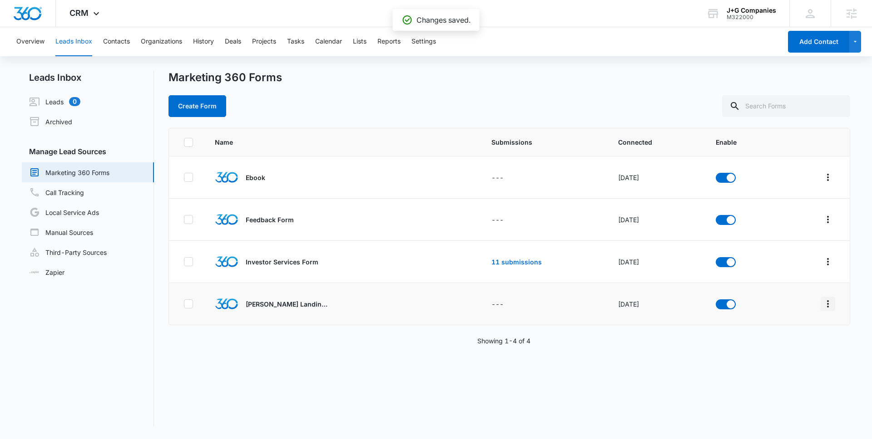
click at [825, 303] on icon "Overflow Menu" at bounding box center [827, 304] width 11 height 11
click at [778, 358] on div "Field Mapping" at bounding box center [786, 357] width 51 height 6
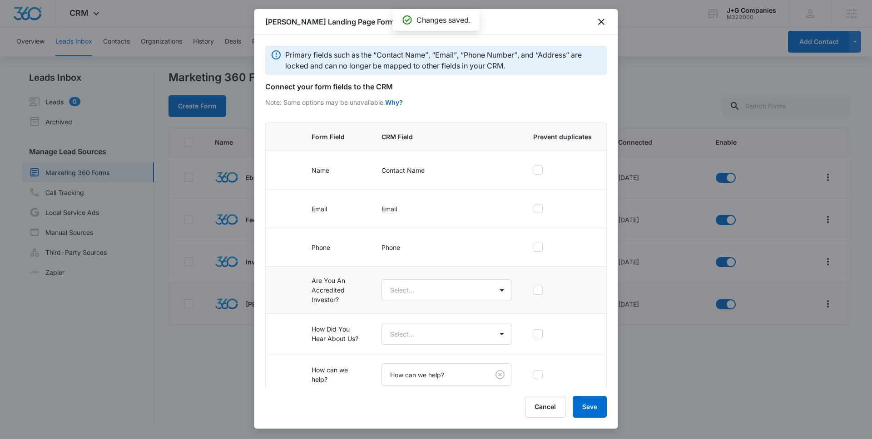
scroll to position [9, 0]
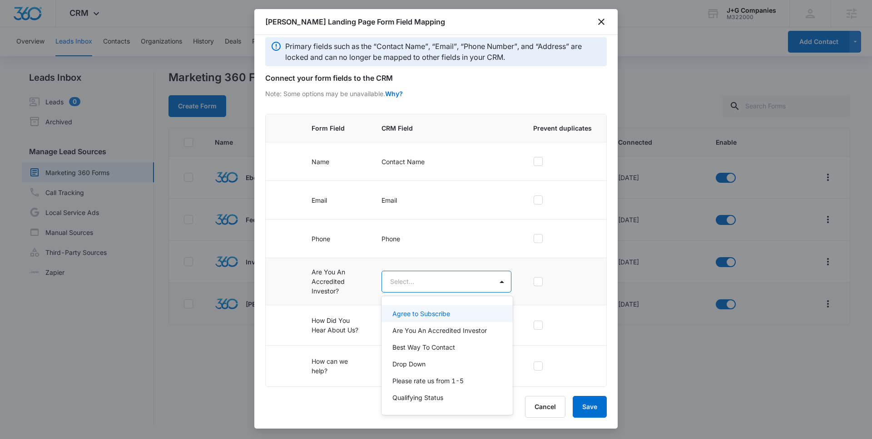
click at [457, 276] on body "CRM Apps Reputation Forms CRM Email Social POS Content Intelligence Files Brand…" at bounding box center [436, 219] width 872 height 439
click at [440, 330] on p "Are You An Accredited Investor" at bounding box center [439, 331] width 94 height 10
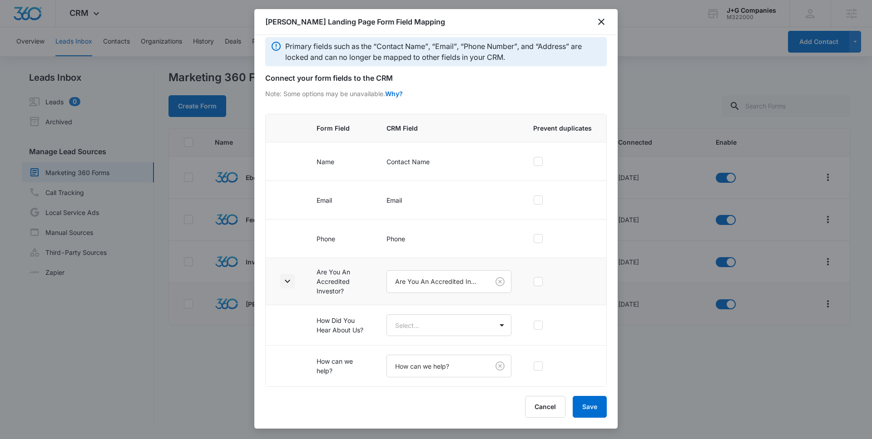
click at [291, 284] on icon "button" at bounding box center [287, 281] width 11 height 11
click at [459, 326] on body "CRM Apps Reputation Forms CRM Email Social POS Content Intelligence Files Brand…" at bounding box center [436, 219] width 872 height 439
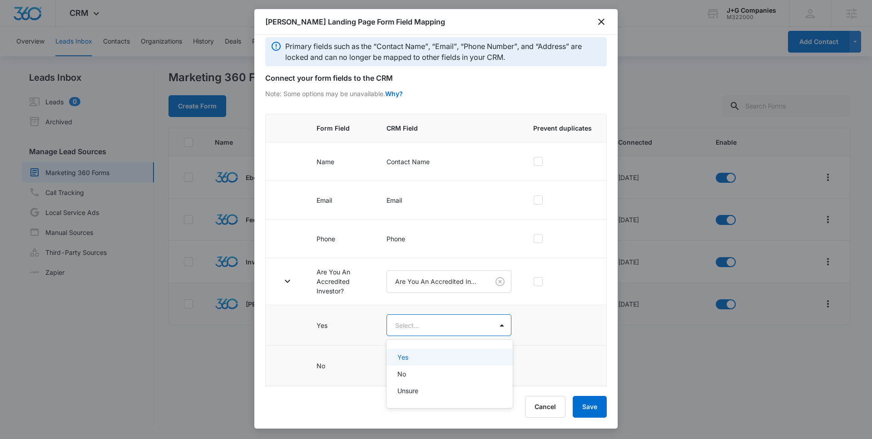
click at [414, 359] on div "Yes" at bounding box center [448, 358] width 103 height 10
click at [414, 366] on body "CRM Apps Reputation Forms CRM Email Social POS Content Intelligence Files Brand…" at bounding box center [436, 219] width 872 height 439
click at [409, 322] on div "No" at bounding box center [448, 318] width 103 height 10
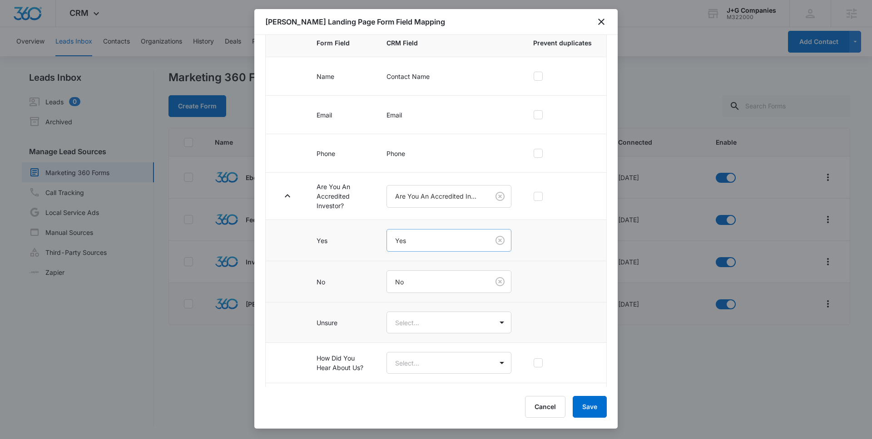
scroll to position [104, 0]
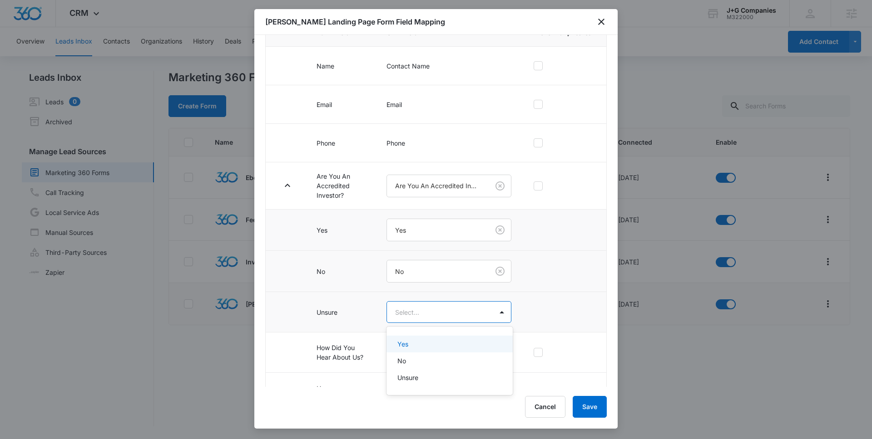
click at [405, 309] on body "CRM Apps Reputation Forms CRM Email Social POS Content Intelligence Files Brand…" at bounding box center [436, 219] width 872 height 439
click at [404, 374] on p "Unsure" at bounding box center [407, 378] width 21 height 10
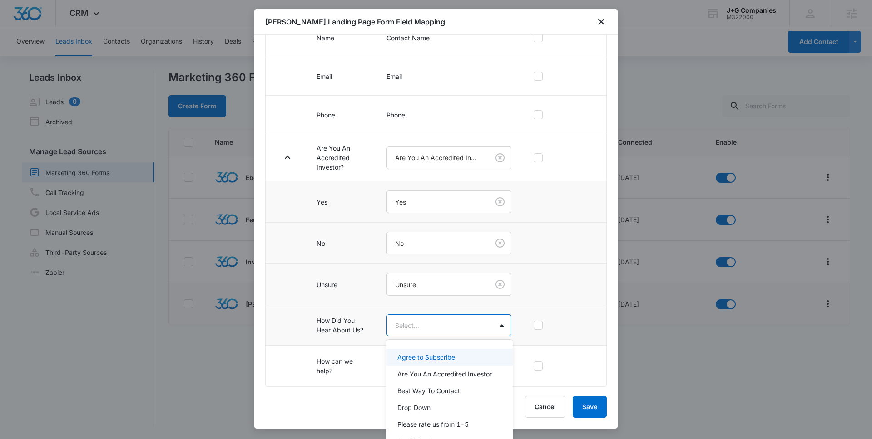
click at [453, 323] on body "CRM Apps Reputation Forms CRM Email Social POS Content Intelligence Files Brand…" at bounding box center [436, 219] width 872 height 439
click at [435, 322] on body "CRM Apps Reputation Forms CRM Email Social POS Content Intelligence Files Brand…" at bounding box center [436, 219] width 872 height 439
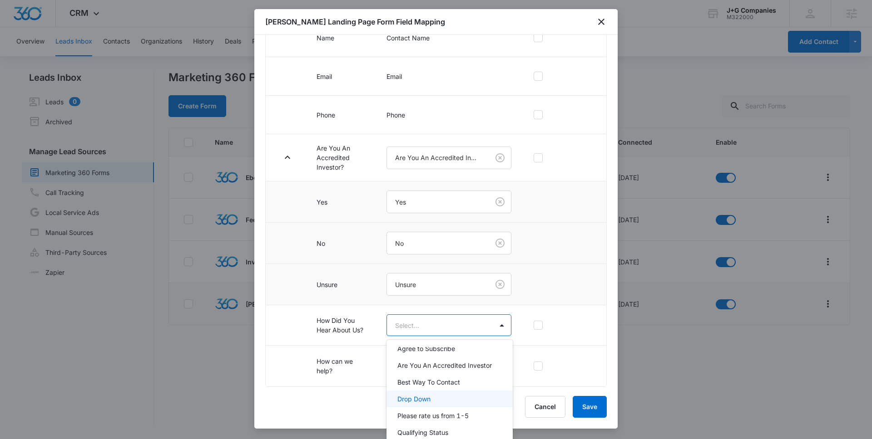
click at [427, 399] on p "Drop Down" at bounding box center [413, 399] width 33 height 10
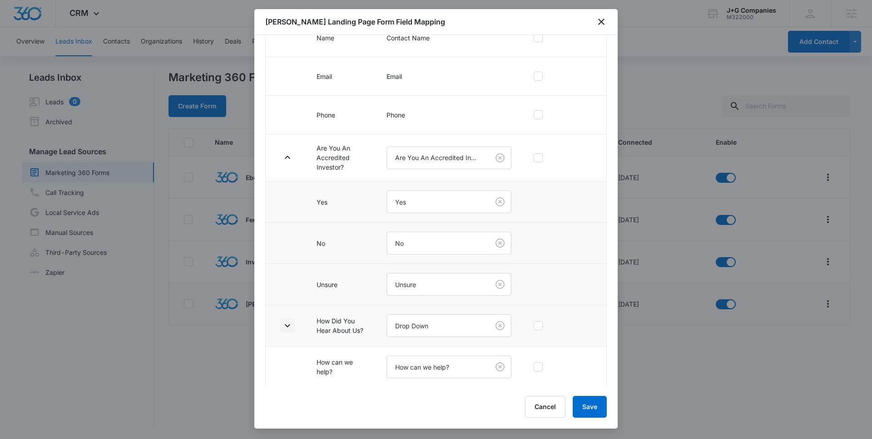
click at [287, 325] on icon "button" at bounding box center [287, 326] width 11 height 11
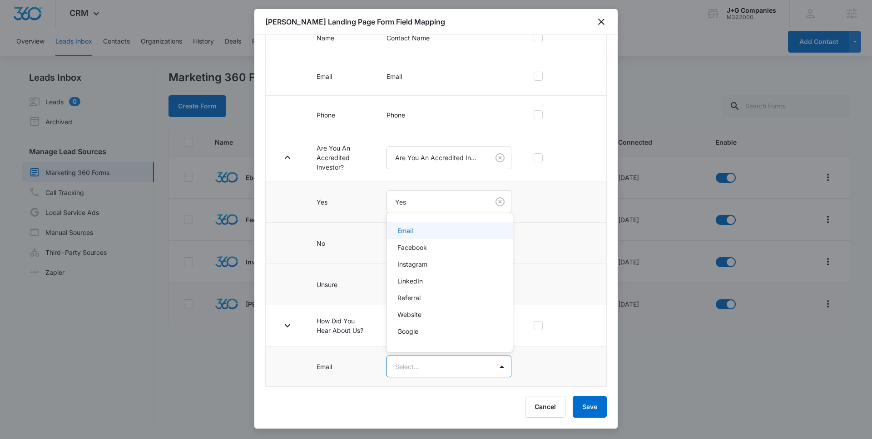
click at [448, 369] on body "CRM Apps Reputation Forms CRM Email Social POS Content Intelligence Files Brand…" at bounding box center [436, 219] width 872 height 439
click at [423, 232] on div "Email" at bounding box center [448, 231] width 103 height 10
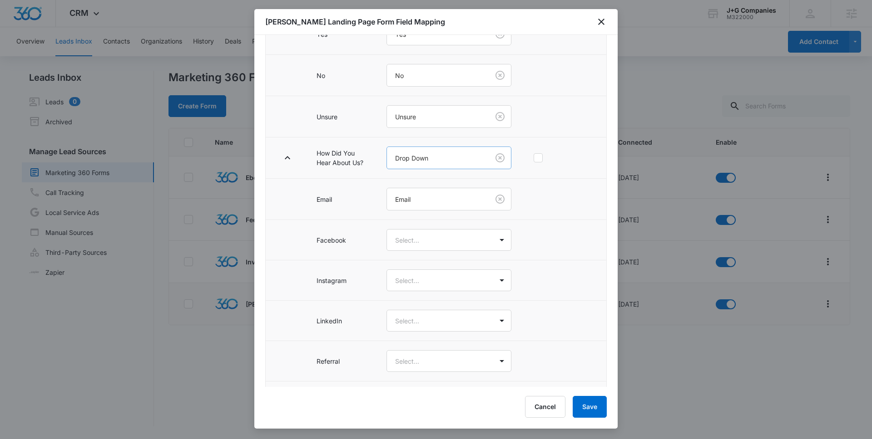
scroll to position [305, 0]
click at [434, 238] on body "CRM Apps Reputation Forms CRM Email Social POS Content Intelligence Files Brand…" at bounding box center [436, 219] width 872 height 439
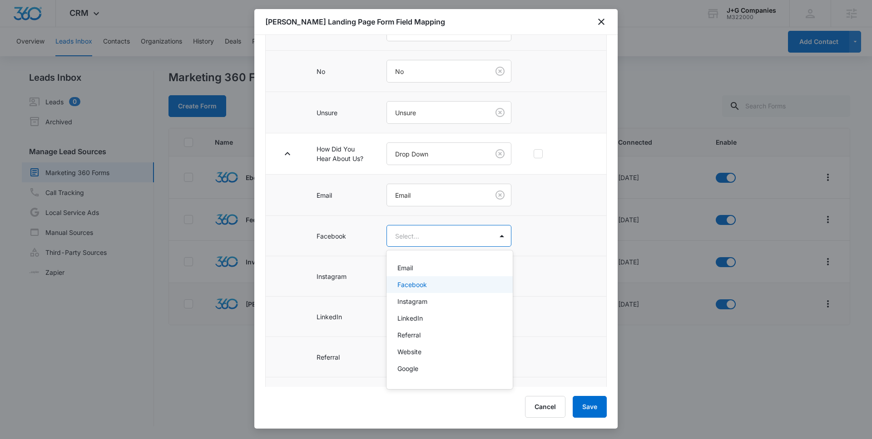
click at [423, 286] on p "Facebook" at bounding box center [412, 285] width 30 height 10
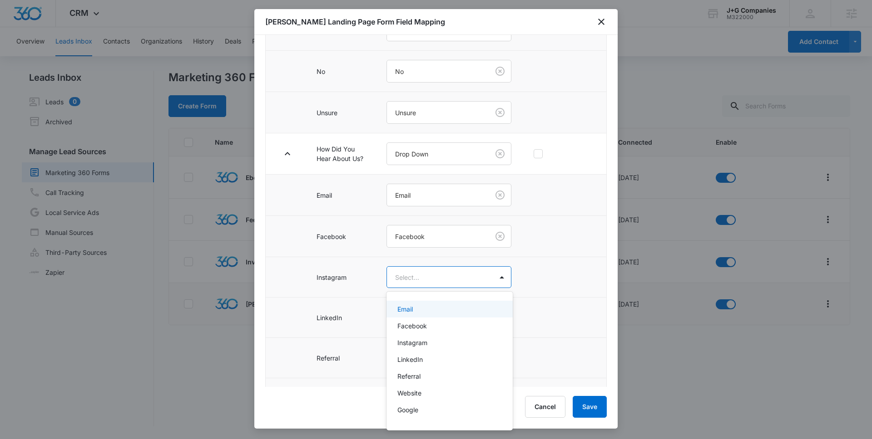
click at [423, 273] on body "CRM Apps Reputation Forms CRM Email Social POS Content Intelligence Files Brand…" at bounding box center [436, 219] width 872 height 439
click at [419, 342] on p "Instagram" at bounding box center [412, 343] width 30 height 10
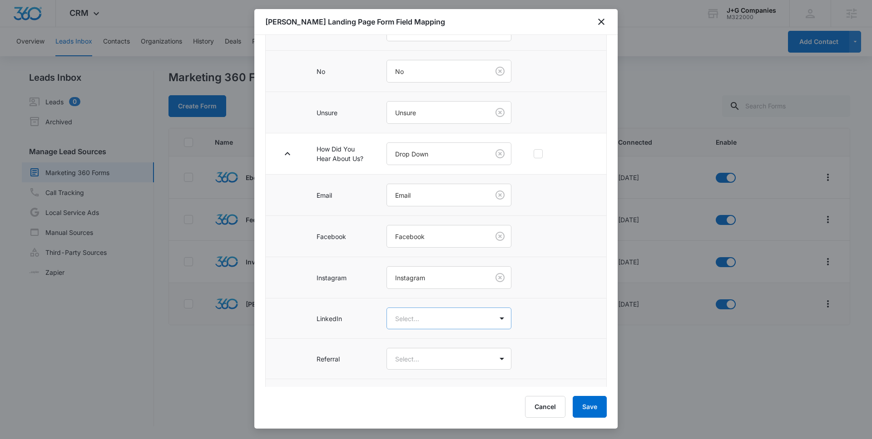
click at [418, 321] on body "CRM Apps Reputation Forms CRM Email Social POS Content Intelligence Files Brand…" at bounding box center [436, 219] width 872 height 439
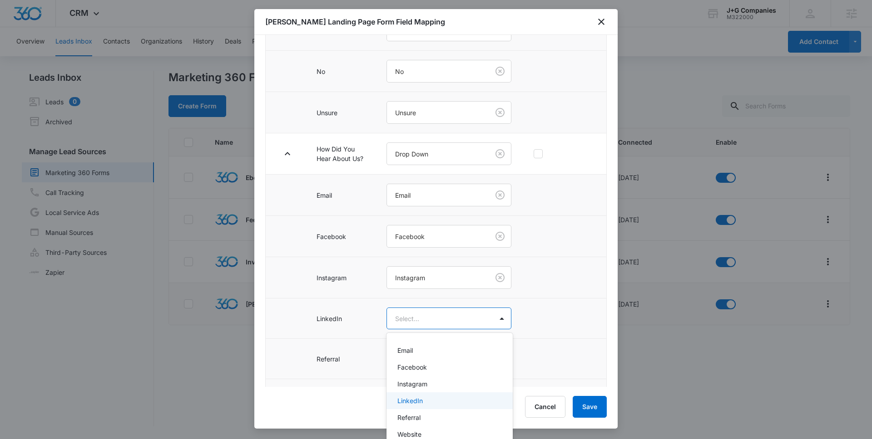
click at [423, 397] on div "LinkedIn" at bounding box center [448, 401] width 103 height 10
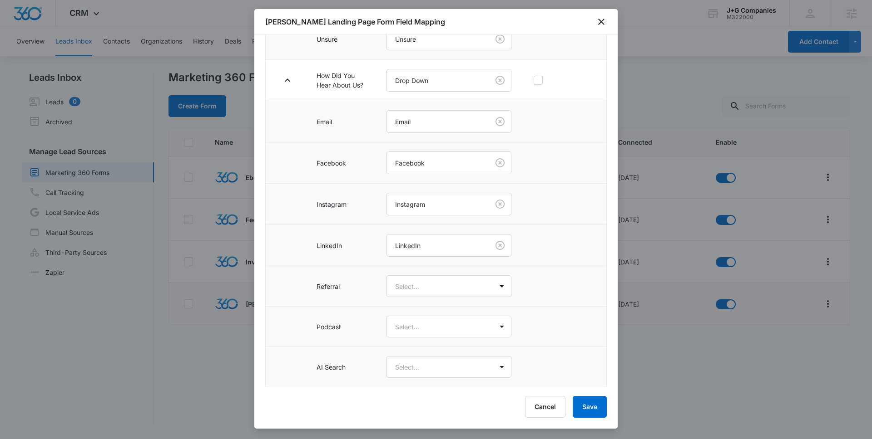
scroll to position [412, 0]
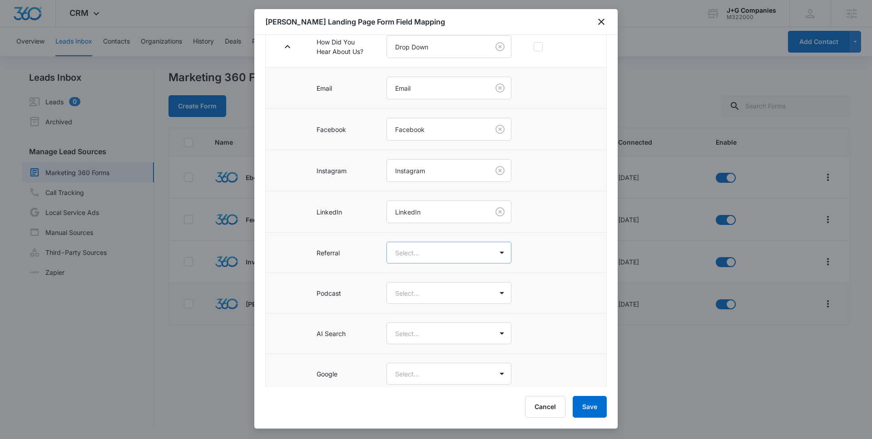
click at [411, 246] on body "CRM Apps Reputation Forms CRM Email Social POS Content Intelligence Files Brand…" at bounding box center [436, 219] width 872 height 439
click at [418, 355] on p "Referral" at bounding box center [408, 352] width 23 height 10
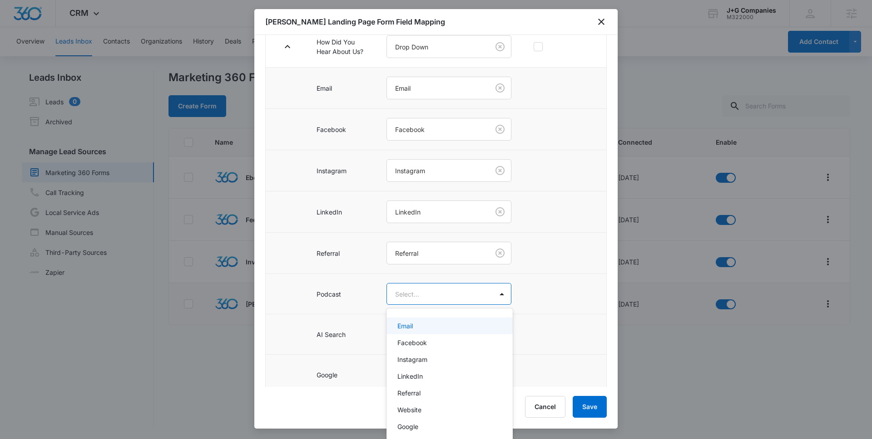
click at [417, 295] on body "CRM Apps Reputation Forms CRM Email Social POS Content Intelligence Files Brand…" at bounding box center [436, 219] width 872 height 439
click at [413, 397] on p "Podcast" at bounding box center [409, 399] width 25 height 10
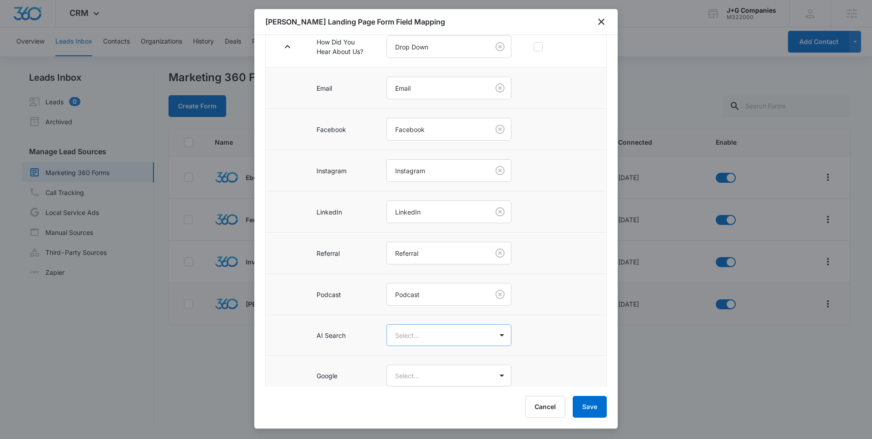
click at [401, 336] on body "CRM Apps Reputation Forms CRM Email Social POS Content Intelligence Files Brand…" at bounding box center [436, 219] width 872 height 439
click at [416, 411] on p "AI Search" at bounding box center [411, 416] width 29 height 10
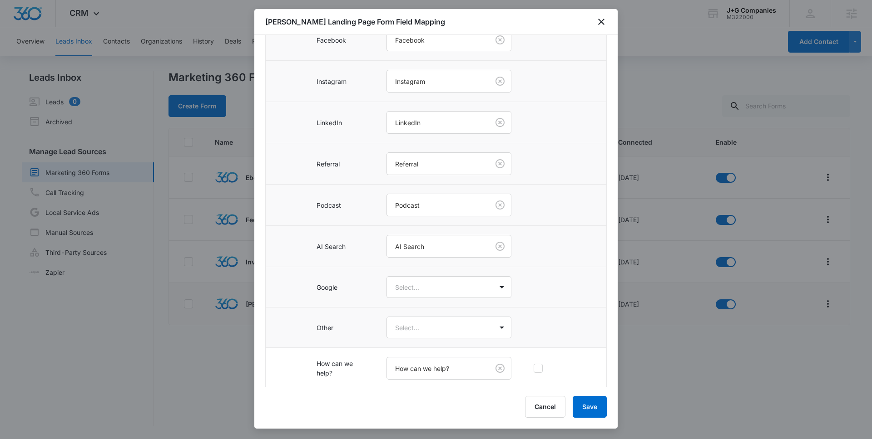
scroll to position [503, 0]
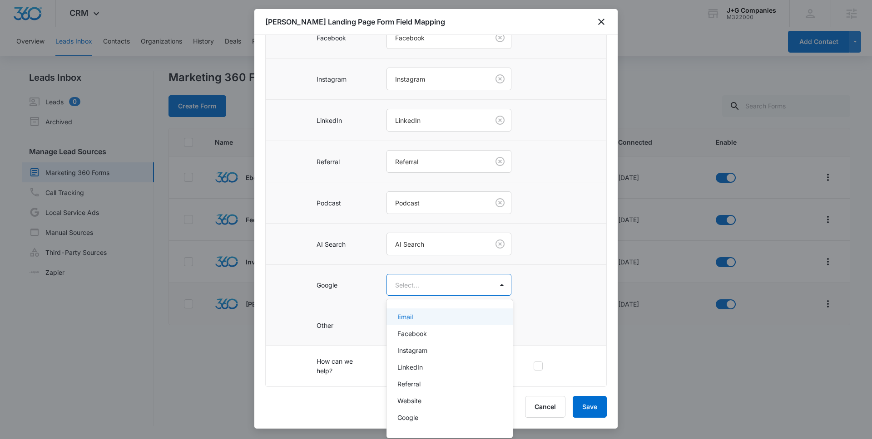
click at [412, 288] on body "CRM Apps Reputation Forms CRM Email Social POS Content Intelligence Files Brand…" at bounding box center [436, 219] width 872 height 439
click at [415, 416] on p "Google" at bounding box center [407, 418] width 21 height 10
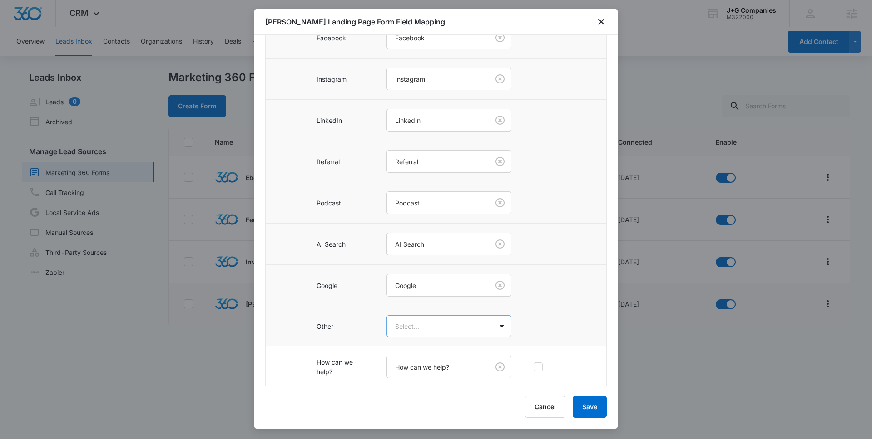
click at [439, 330] on body "CRM Apps Reputation Forms CRM Email Social POS Content Intelligence Files Brand…" at bounding box center [436, 219] width 872 height 439
click at [412, 430] on p "Other" at bounding box center [405, 433] width 17 height 10
click at [590, 412] on button "Save" at bounding box center [589, 407] width 34 height 22
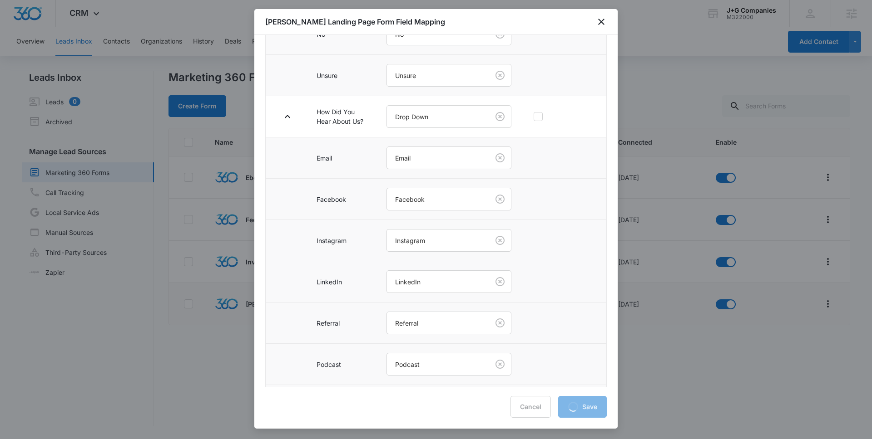
scroll to position [0, 0]
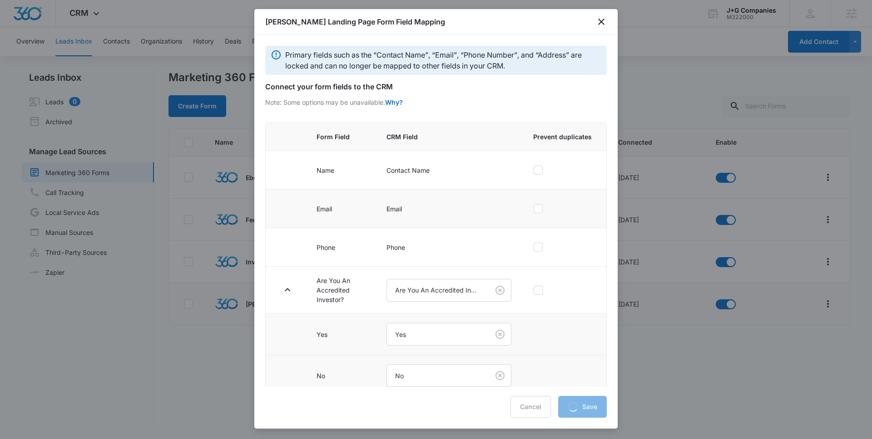
click at [537, 207] on icon at bounding box center [538, 209] width 8 height 8
click at [533, 209] on input "checkbox" at bounding box center [533, 209] width 0 height 0
checkbox input "true"
click at [572, 409] on div "Cancel Loading Save" at bounding box center [435, 407] width 341 height 22
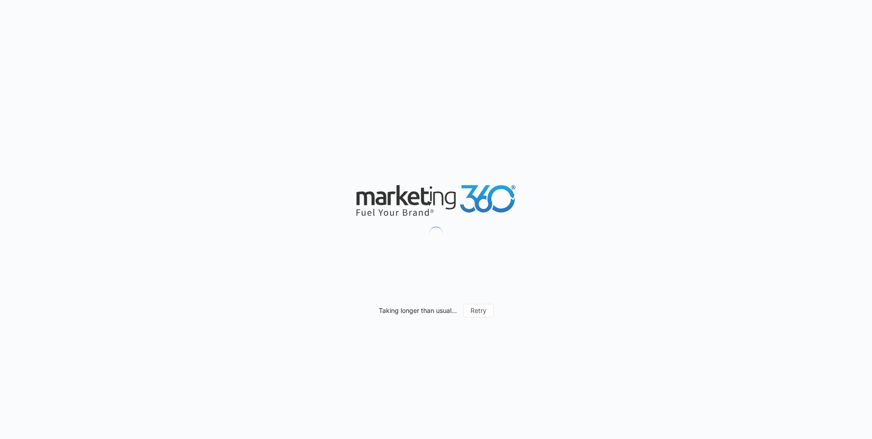
scroll to position [507, 0]
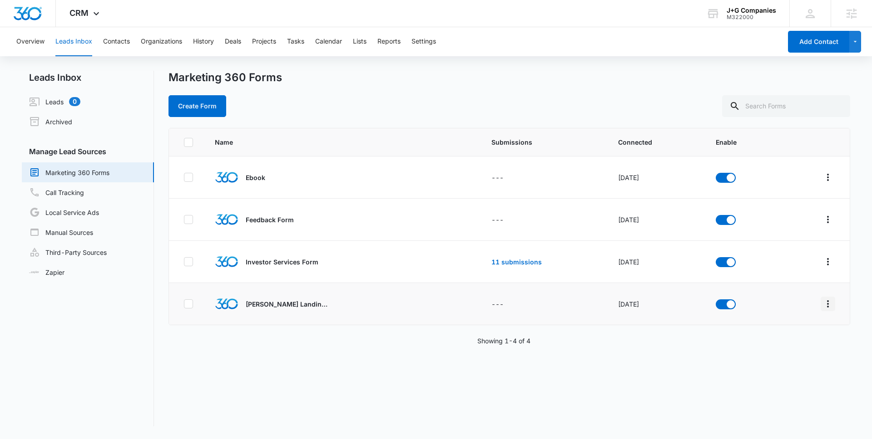
click at [830, 302] on icon "Overflow Menu" at bounding box center [827, 304] width 11 height 11
click at [794, 356] on div "Field Mapping" at bounding box center [786, 357] width 51 height 6
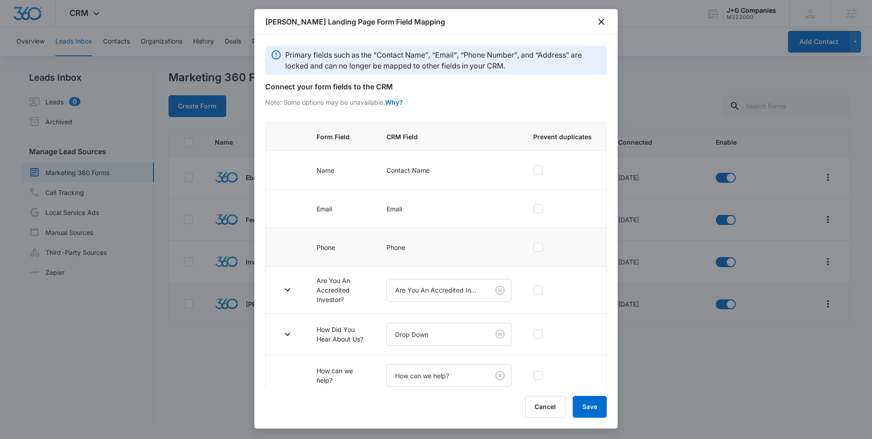
scroll to position [10, 0]
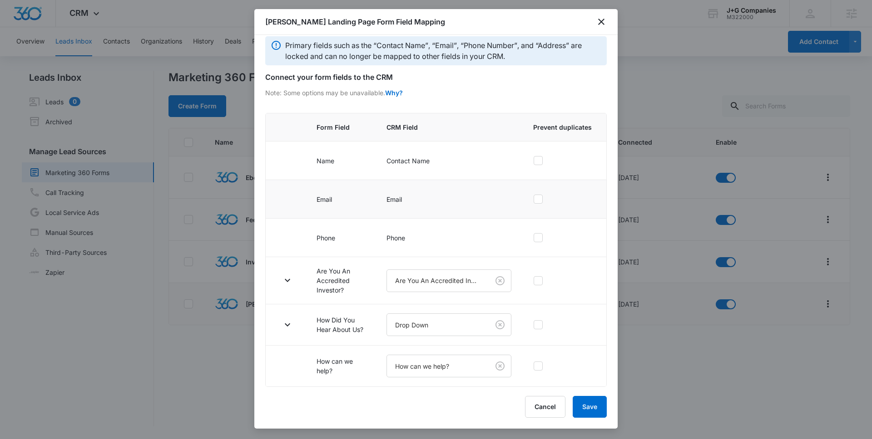
click at [538, 195] on icon at bounding box center [538, 199] width 8 height 8
click at [533, 199] on input "checkbox" at bounding box center [533, 199] width 0 height 0
checkbox input "true"
click at [590, 403] on button "Save" at bounding box center [589, 407] width 34 height 22
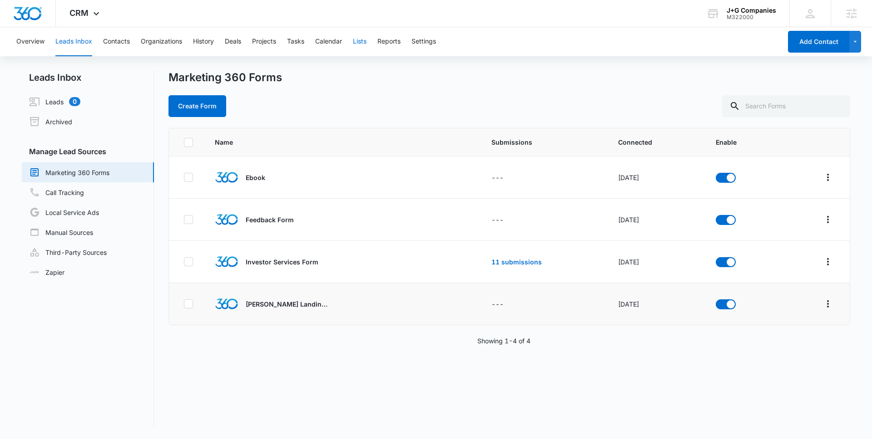
click at [365, 41] on button "Lists" at bounding box center [360, 41] width 14 height 29
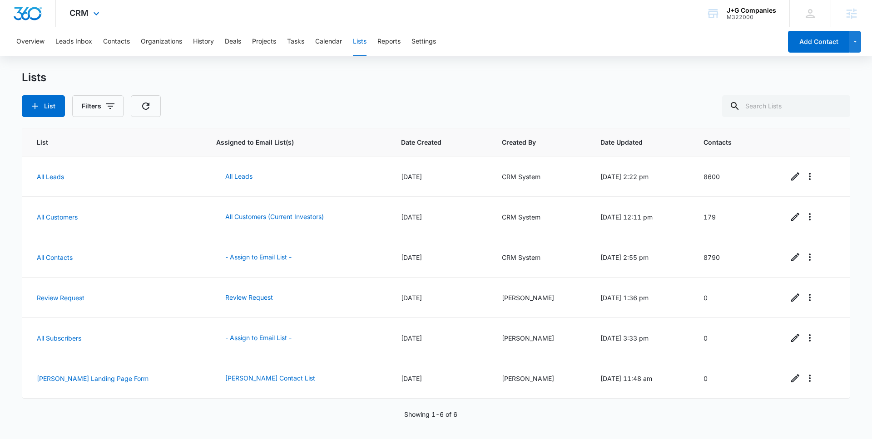
click at [86, 19] on div "CRM Apps Reputation Forms CRM Email Social POS Content Intelligence Files Brand…" at bounding box center [85, 13] width 59 height 27
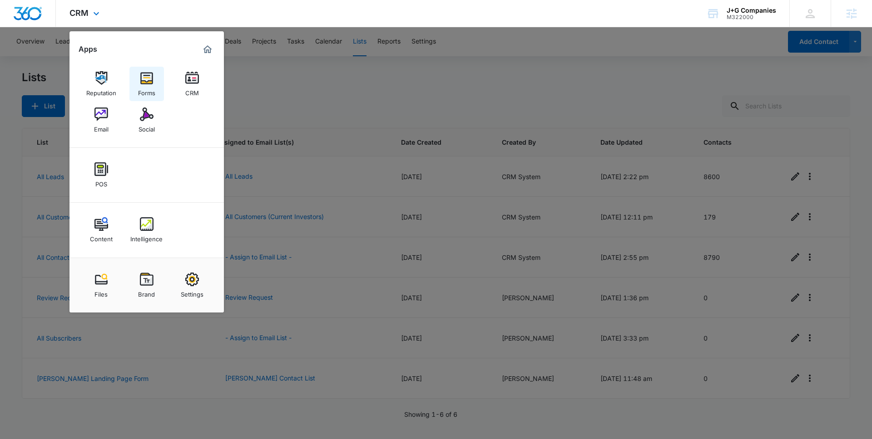
click at [153, 84] on img at bounding box center [147, 78] width 14 height 14
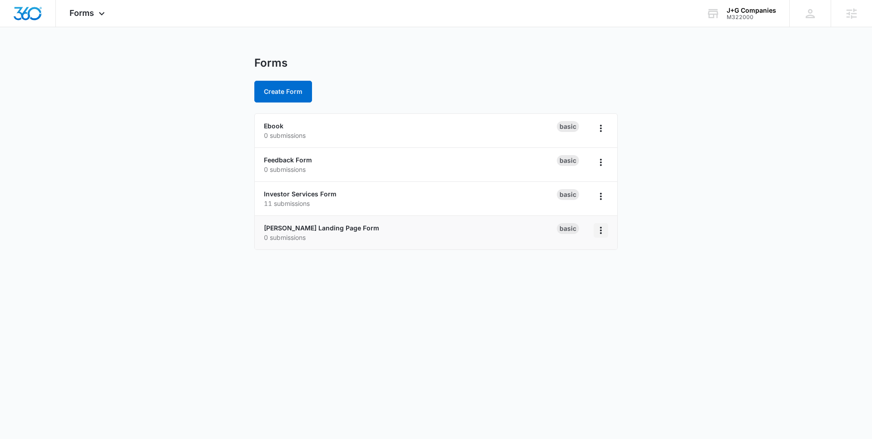
click at [603, 230] on icon "Overflow Menu" at bounding box center [600, 230] width 11 height 11
click at [346, 227] on link "[PERSON_NAME] Landing Page Form" at bounding box center [321, 228] width 115 height 8
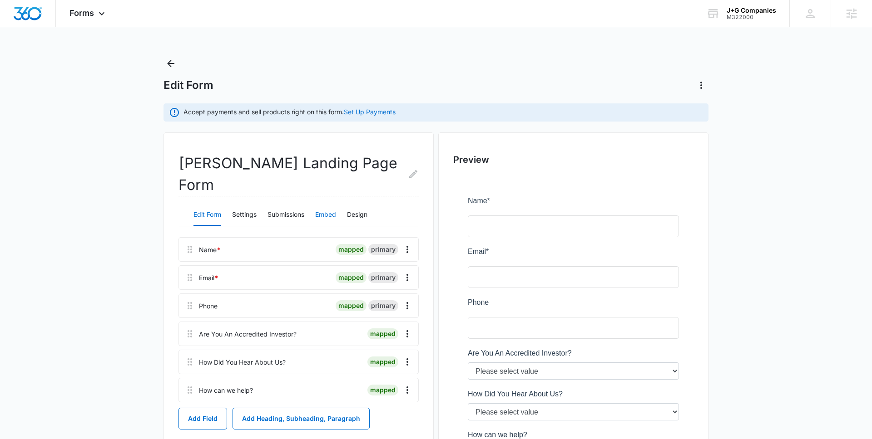
click at [325, 204] on button "Embed" at bounding box center [325, 215] width 21 height 22
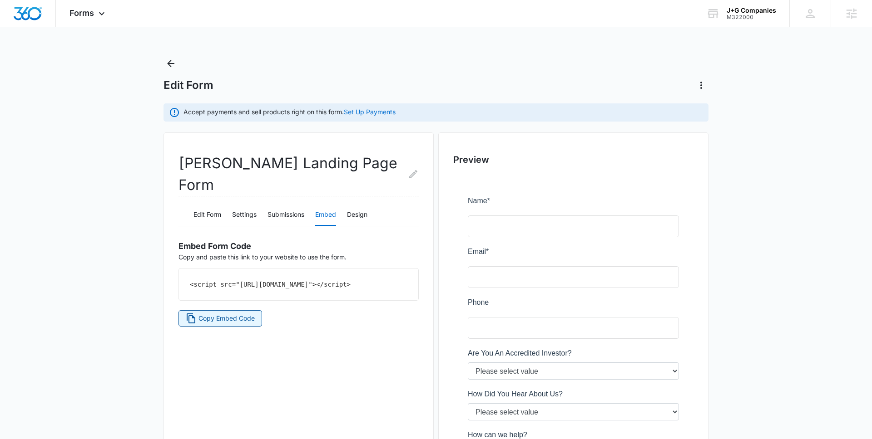
click at [215, 314] on span "Copy Embed Code" at bounding box center [226, 319] width 56 height 10
